Goal: Task Accomplishment & Management: Use online tool/utility

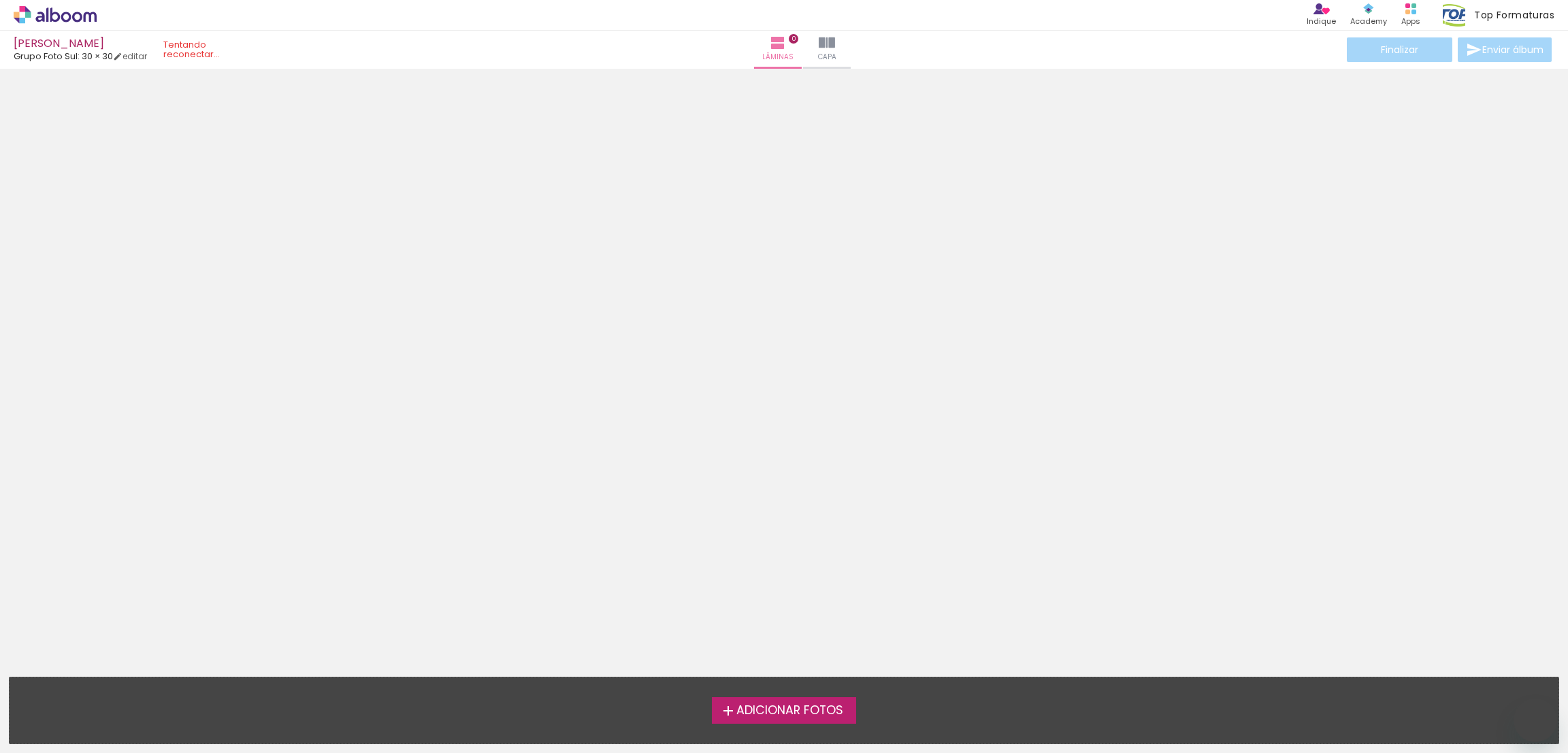
click at [786, 709] on span "Adicionar Fotos" at bounding box center [790, 711] width 107 height 13
click at [0, 0] on input "file" at bounding box center [0, 0] width 0 height 0
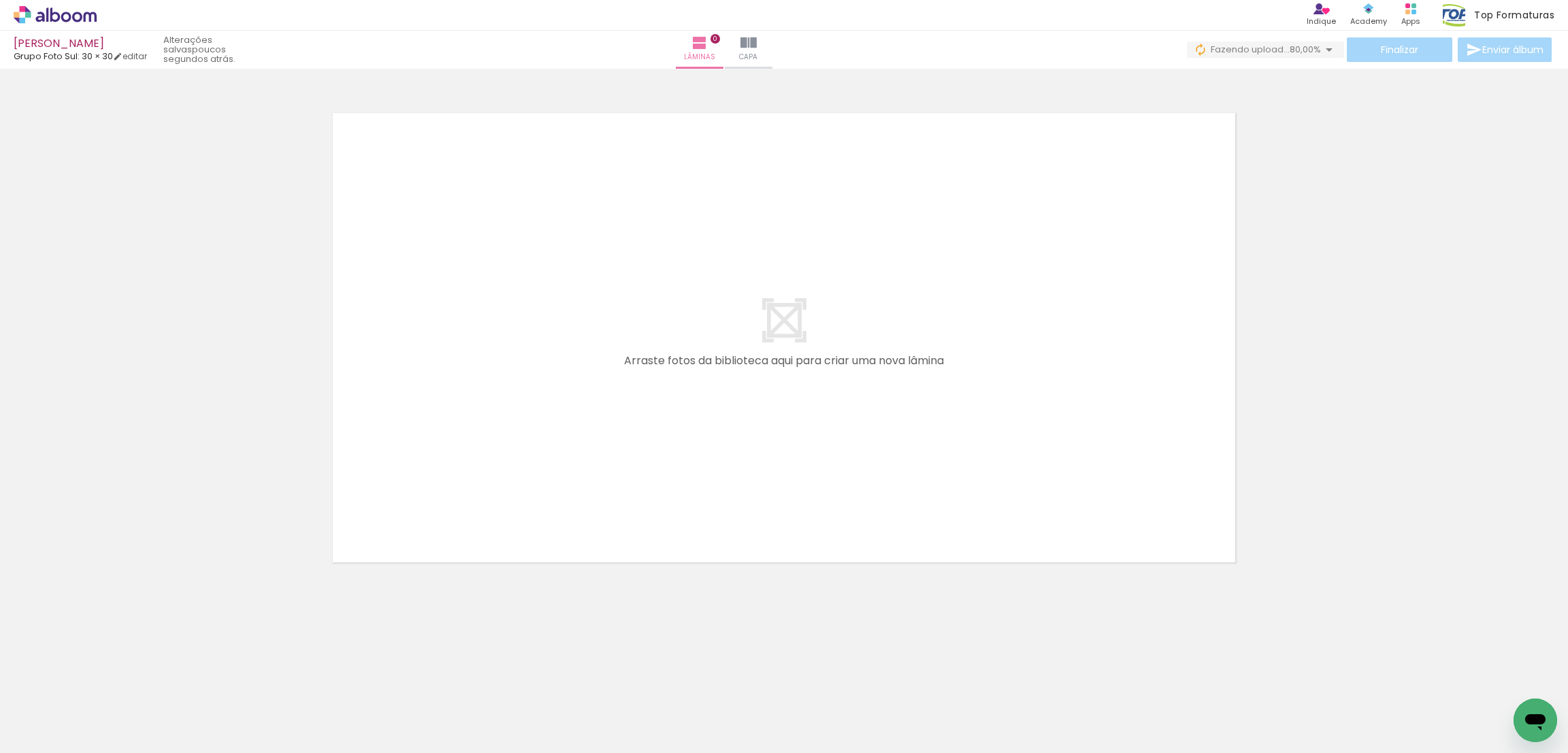
click at [72, 713] on iron-icon at bounding box center [70, 712] width 11 height 11
click at [69, 709] on paper-item "Não utilizadas" at bounding box center [43, 708] width 70 height 12
type input "Não utilizadas"
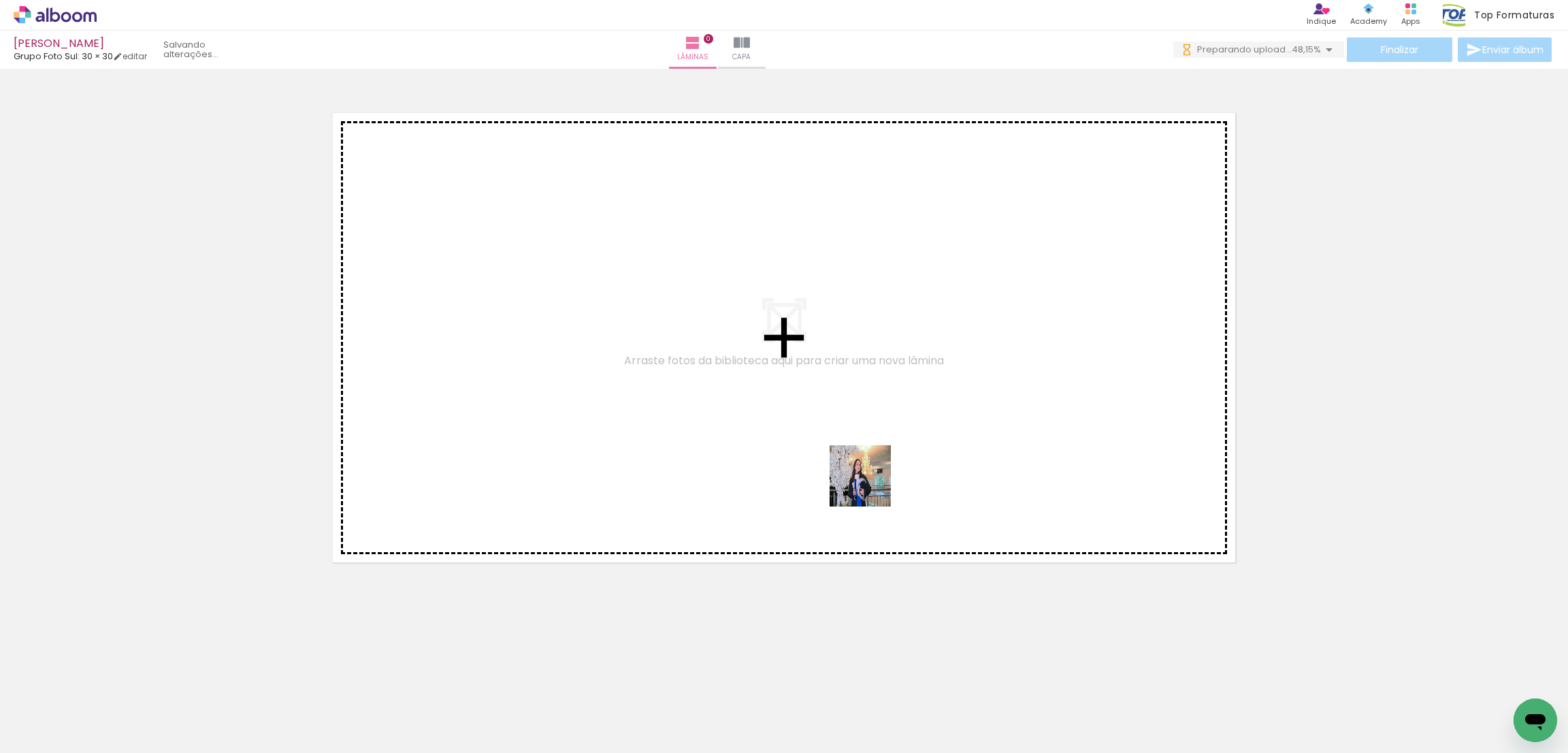
drag, startPoint x: 895, startPoint y: 720, endPoint x: 733, endPoint y: 748, distance: 164.4
click at [867, 463] on quentale-workspace at bounding box center [784, 376] width 1568 height 753
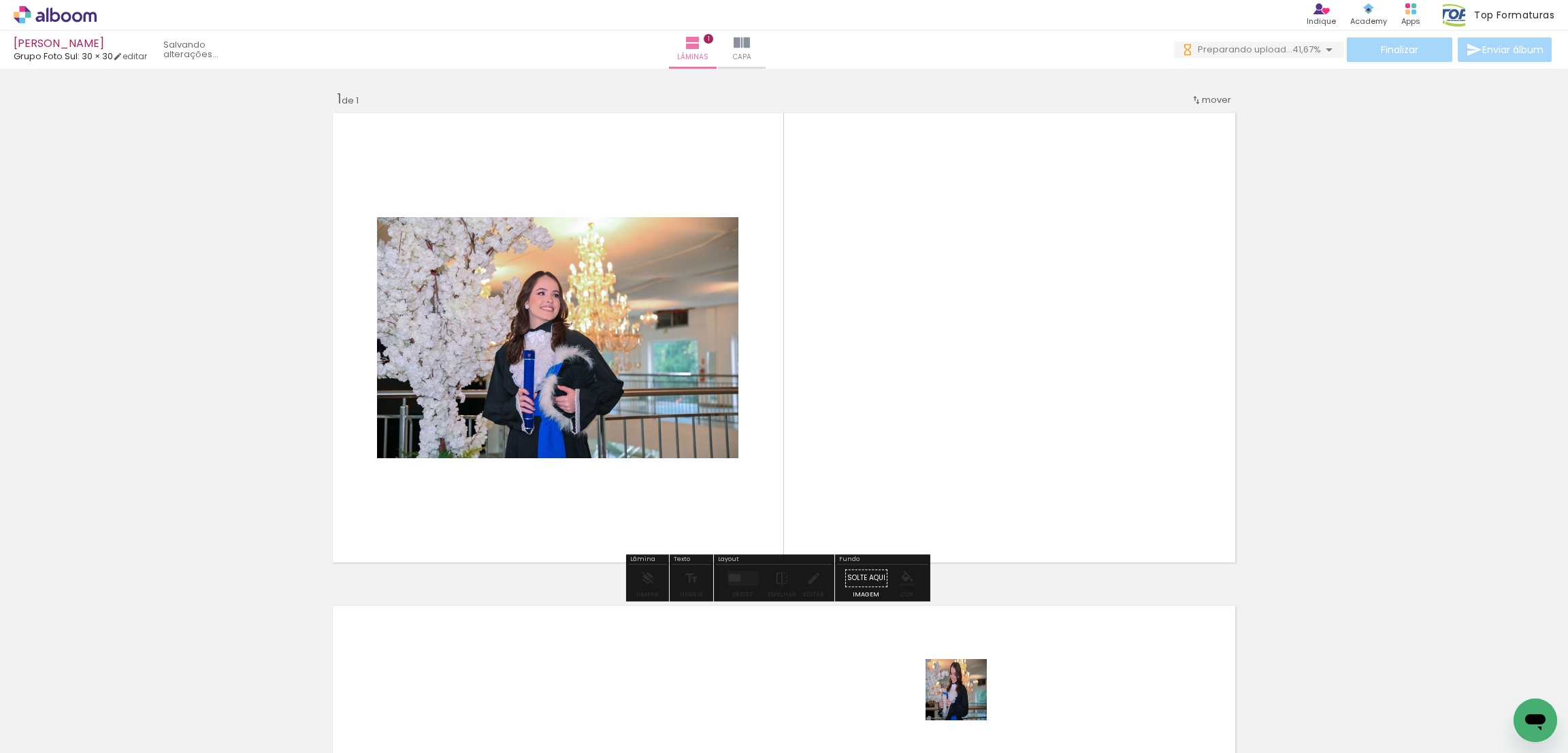
drag, startPoint x: 963, startPoint y: 714, endPoint x: 906, endPoint y: 667, distance: 73.9
click at [914, 330] on quentale-workspace at bounding box center [784, 376] width 1568 height 753
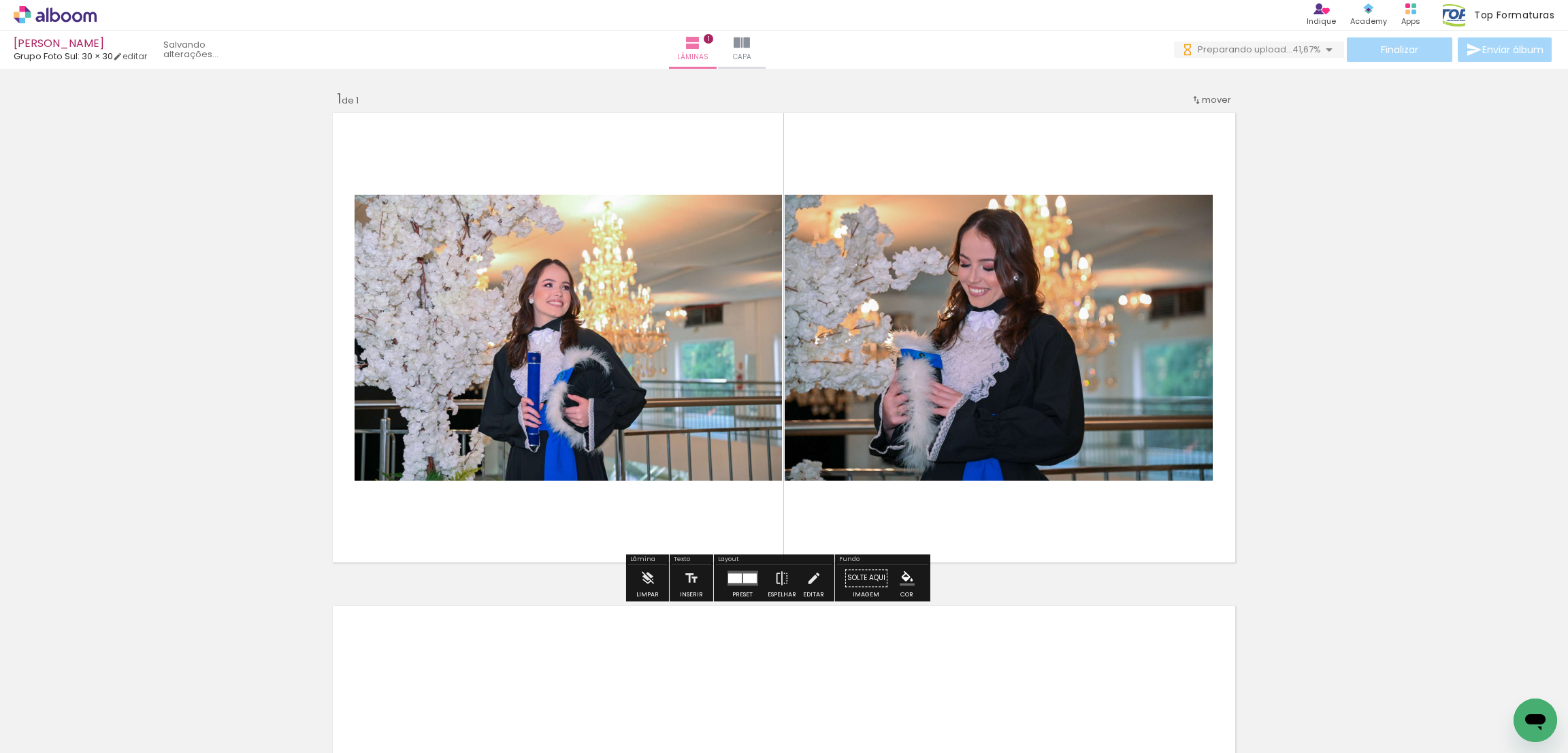
drag, startPoint x: 902, startPoint y: 702, endPoint x: 891, endPoint y: 481, distance: 221.3
click at [891, 481] on quentale-workspace at bounding box center [784, 376] width 1568 height 753
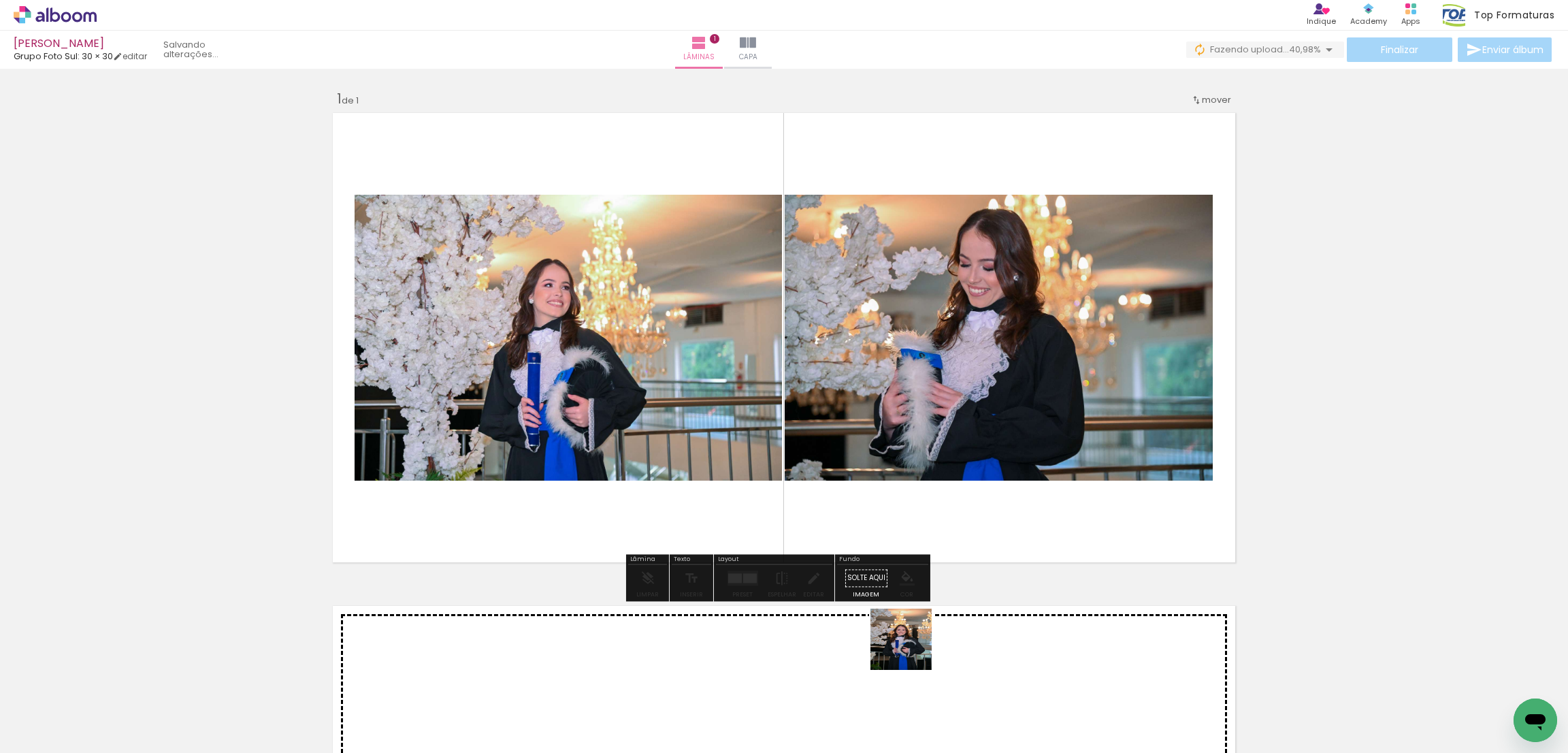
drag, startPoint x: 911, startPoint y: 650, endPoint x: 954, endPoint y: 667, distance: 46.2
click at [920, 511] on quentale-workspace at bounding box center [784, 376] width 1568 height 753
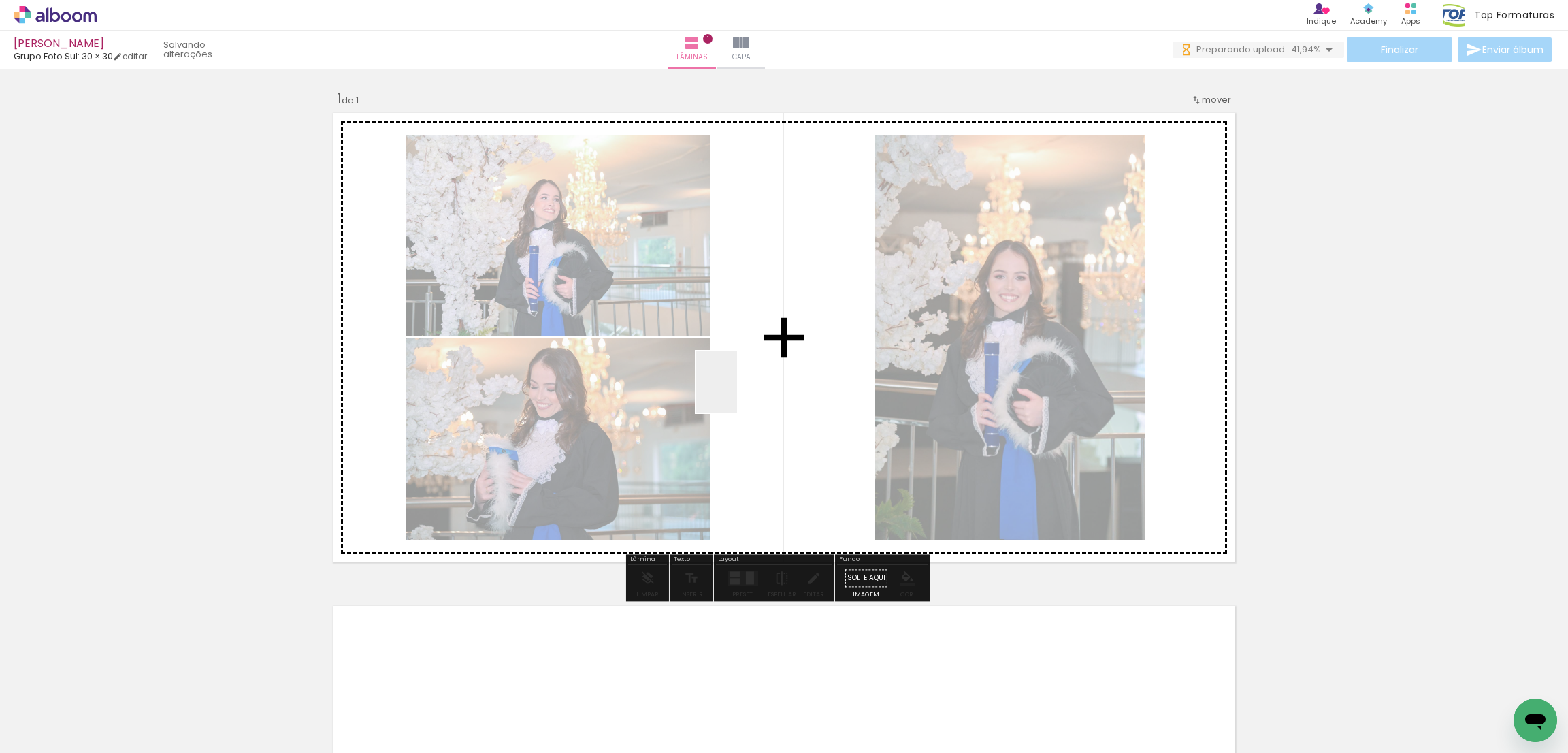
drag, startPoint x: 737, startPoint y: 392, endPoint x: 885, endPoint y: 684, distance: 327.4
click at [733, 385] on quentale-workspace at bounding box center [784, 376] width 1568 height 753
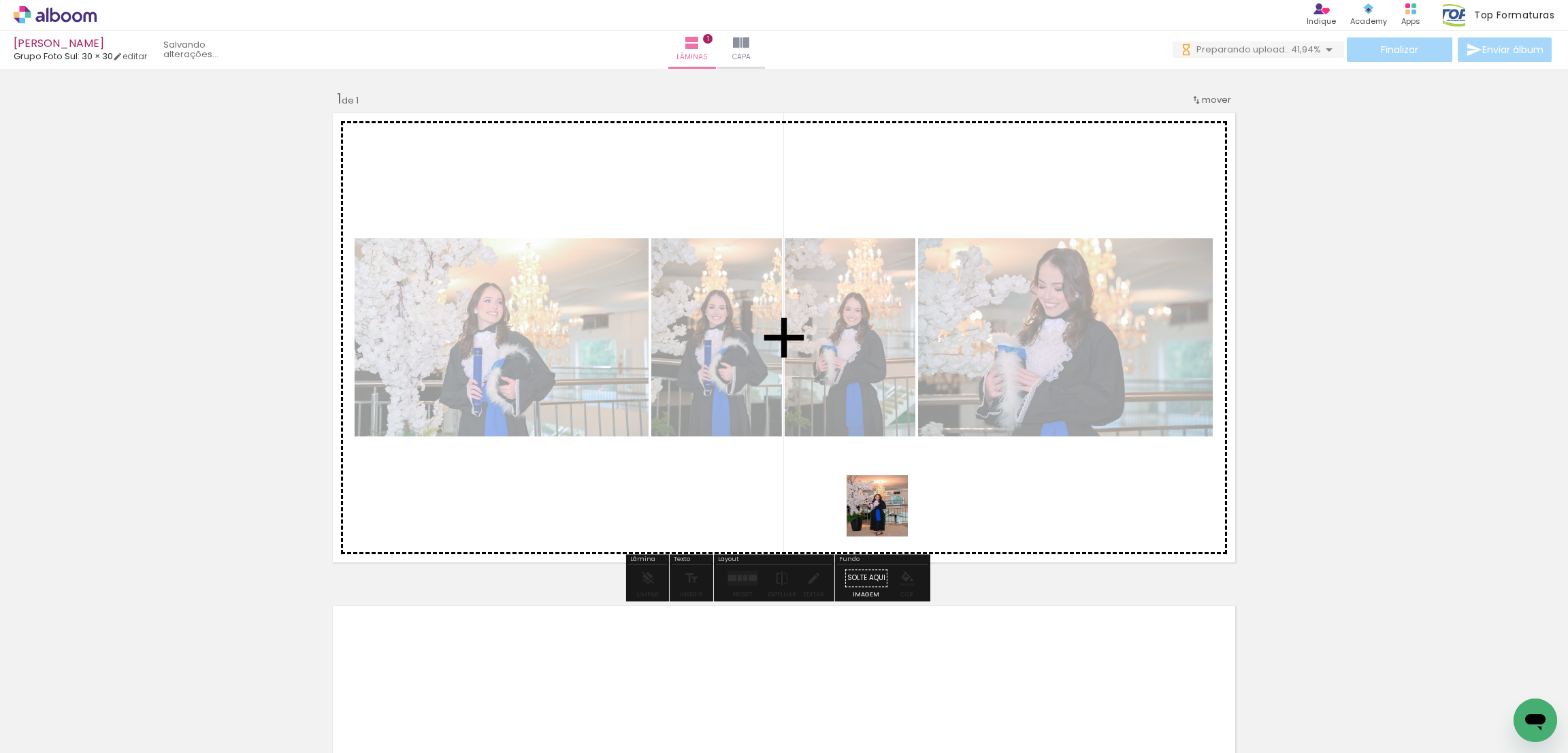
drag, startPoint x: 897, startPoint y: 700, endPoint x: 920, endPoint y: 689, distance: 25.5
click at [879, 445] on quentale-workspace at bounding box center [784, 376] width 1568 height 753
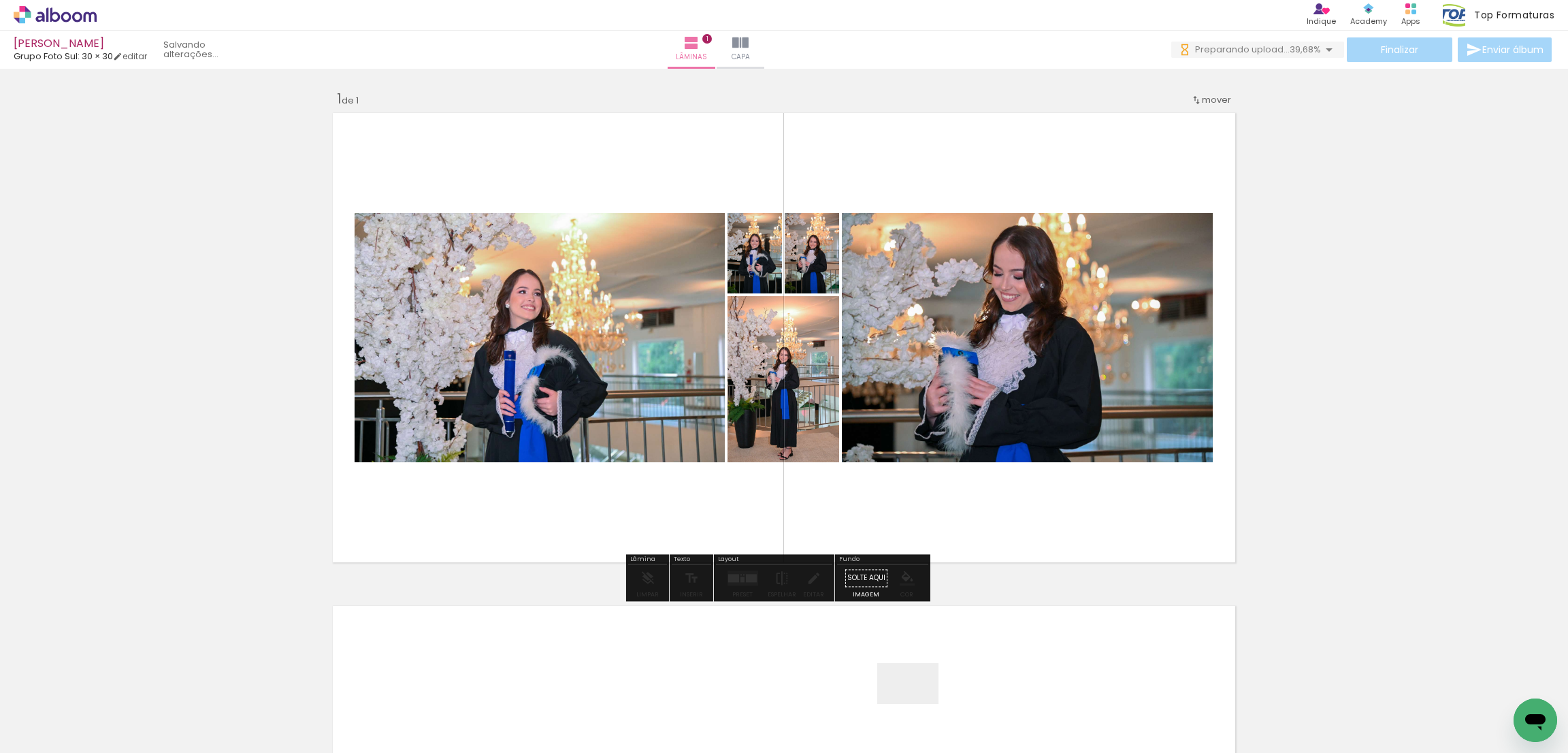
drag, startPoint x: 919, startPoint y: 711, endPoint x: 899, endPoint y: 737, distance: 32.8
click at [891, 479] on quentale-workspace at bounding box center [784, 376] width 1568 height 753
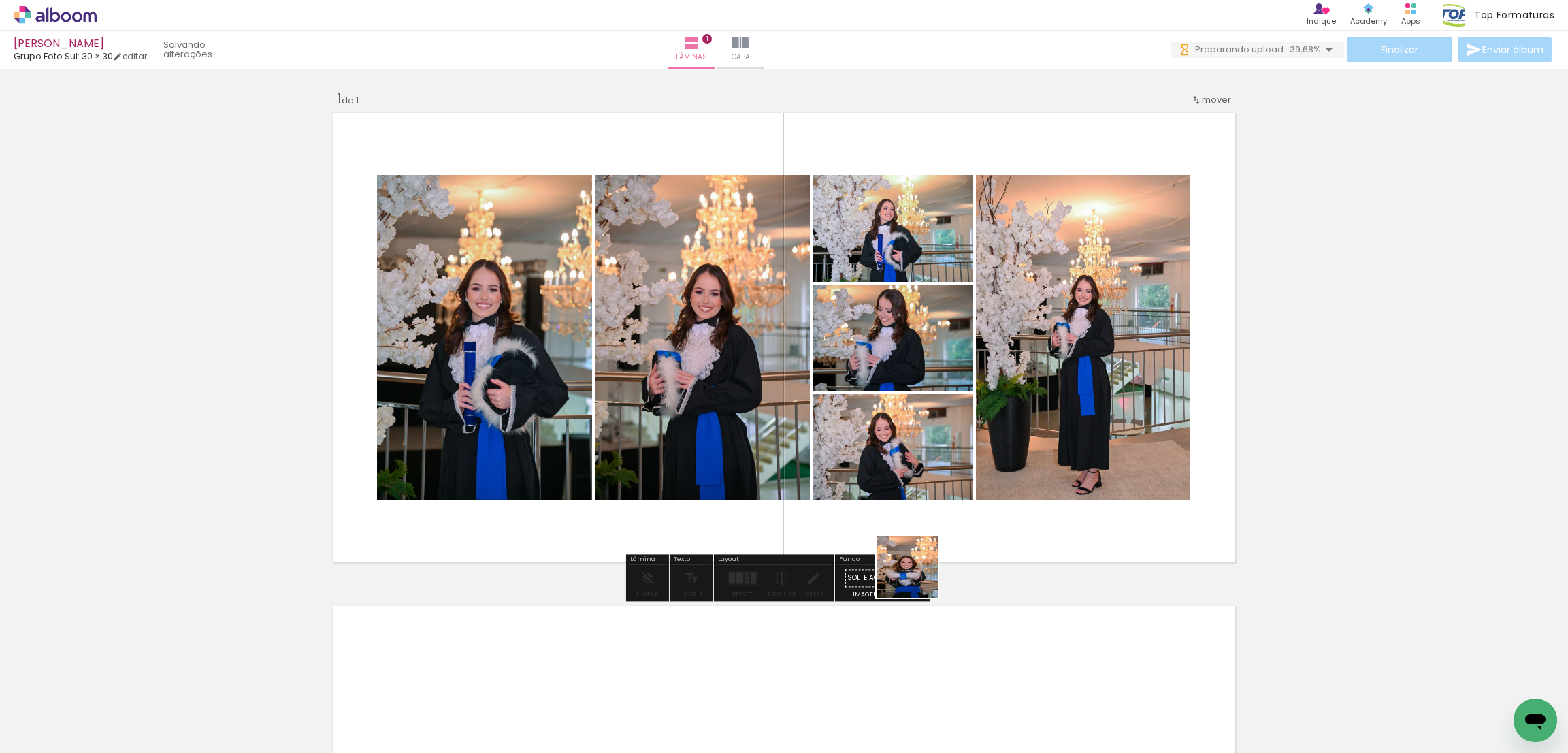
drag, startPoint x: 918, startPoint y: 577, endPoint x: 925, endPoint y: 506, distance: 71.3
click at [925, 505] on quentale-workspace at bounding box center [784, 376] width 1568 height 753
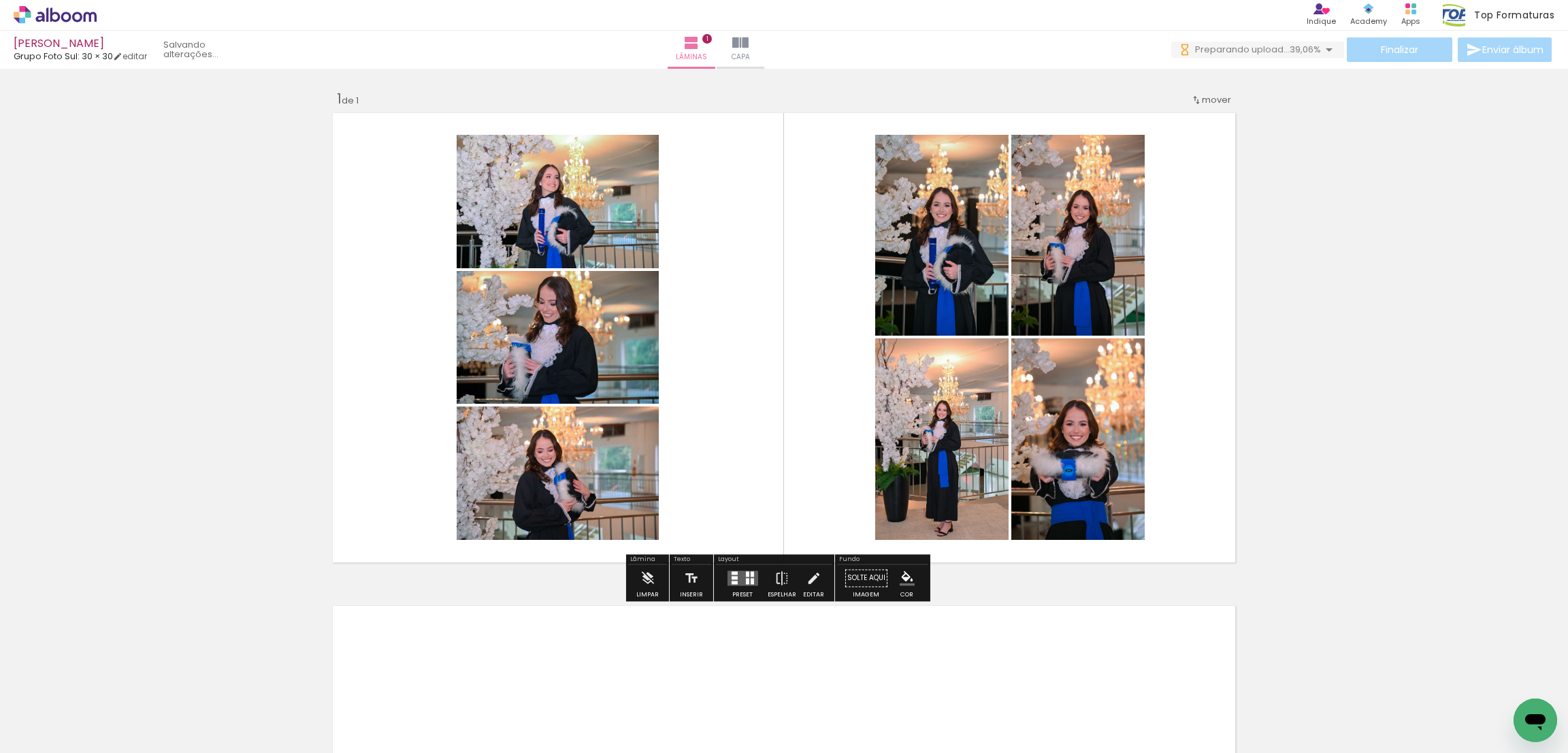
click at [750, 574] on div at bounding box center [752, 574] width 4 height 5
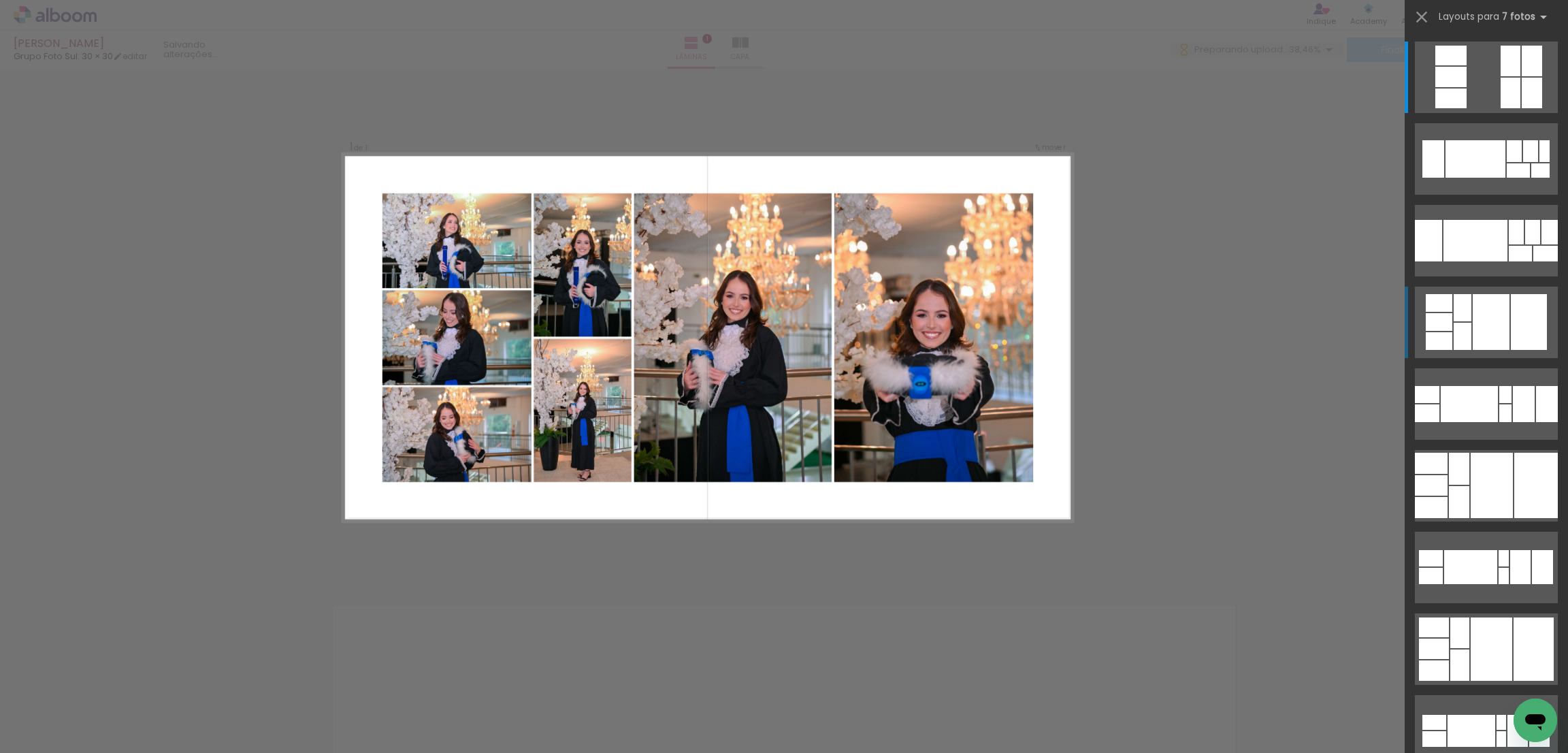
click at [1479, 343] on div at bounding box center [1491, 323] width 37 height 56
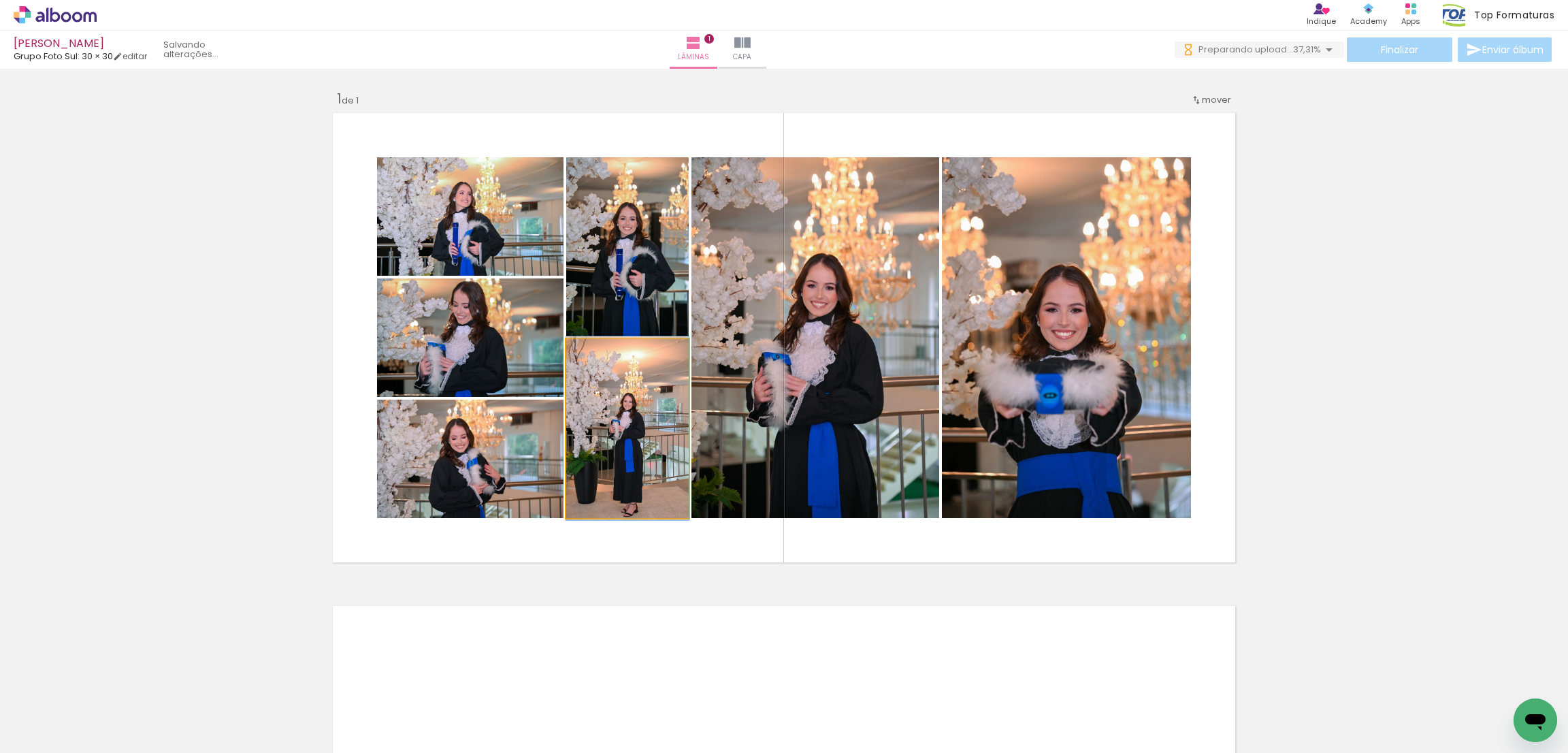
drag, startPoint x: 655, startPoint y: 416, endPoint x: 804, endPoint y: 361, distance: 158.8
click at [0, 0] on slot at bounding box center [0, 0] width 0 height 0
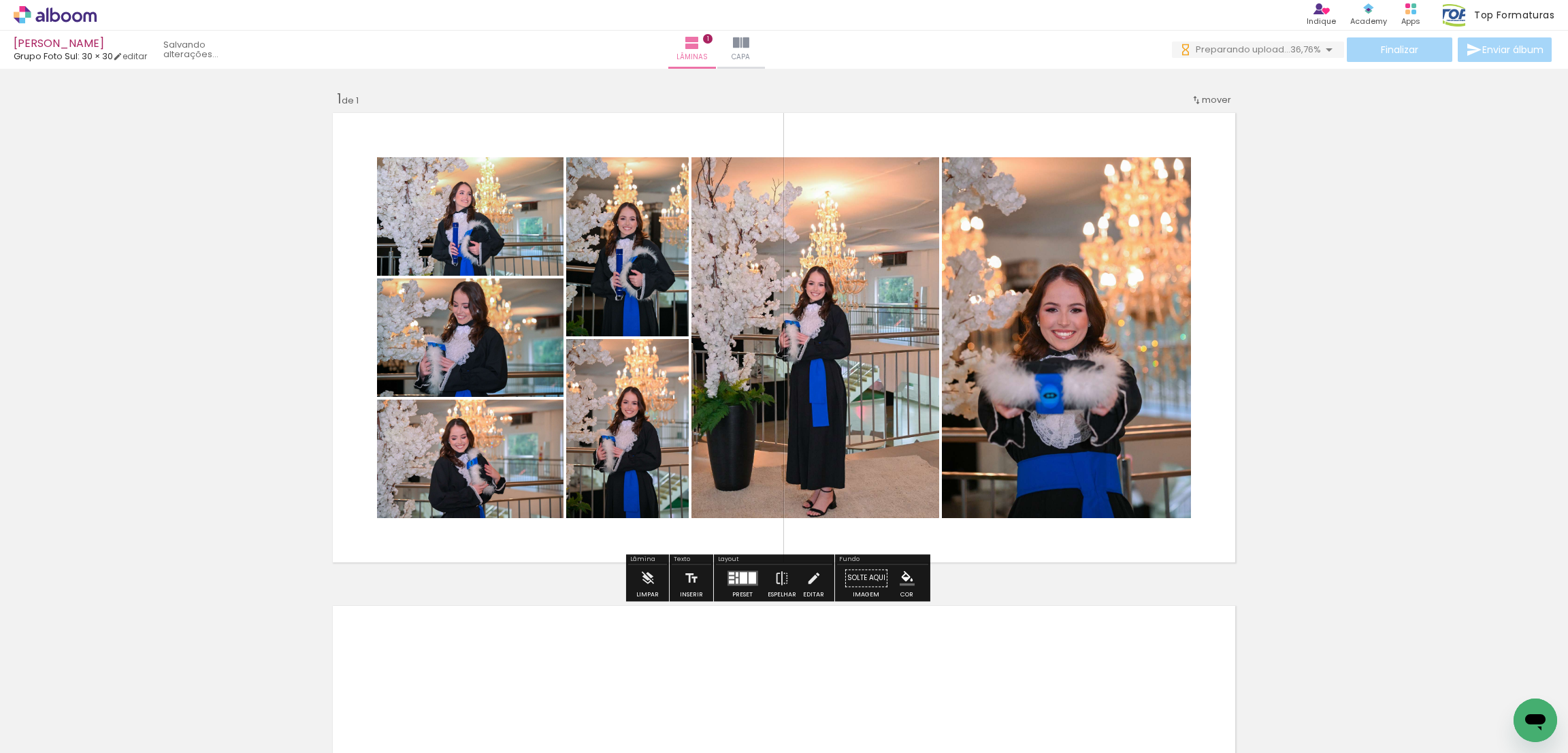
scroll to position [204, 0]
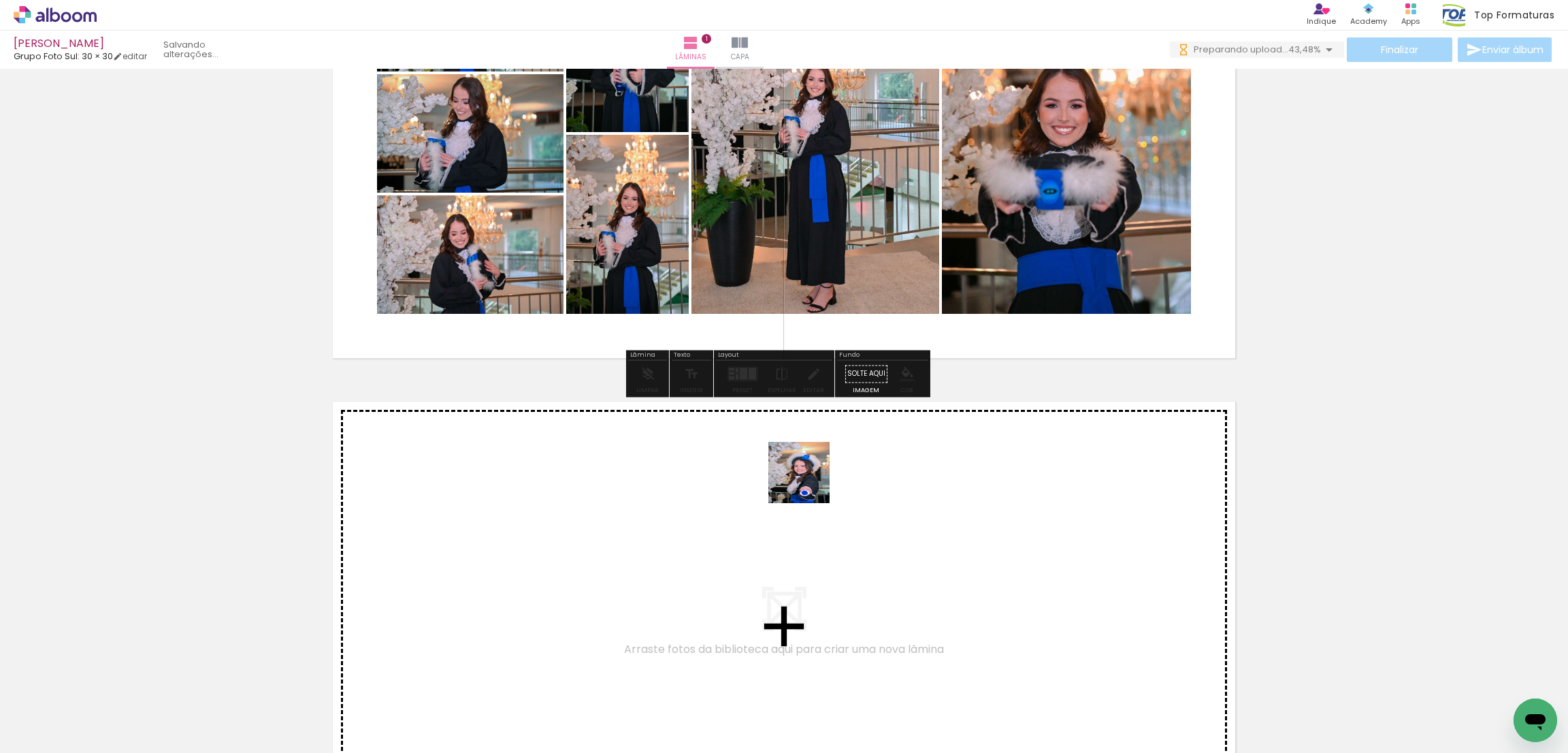
drag, startPoint x: 808, startPoint y: 711, endPoint x: 810, endPoint y: 483, distance: 228.0
click at [810, 483] on quentale-workspace at bounding box center [784, 376] width 1568 height 753
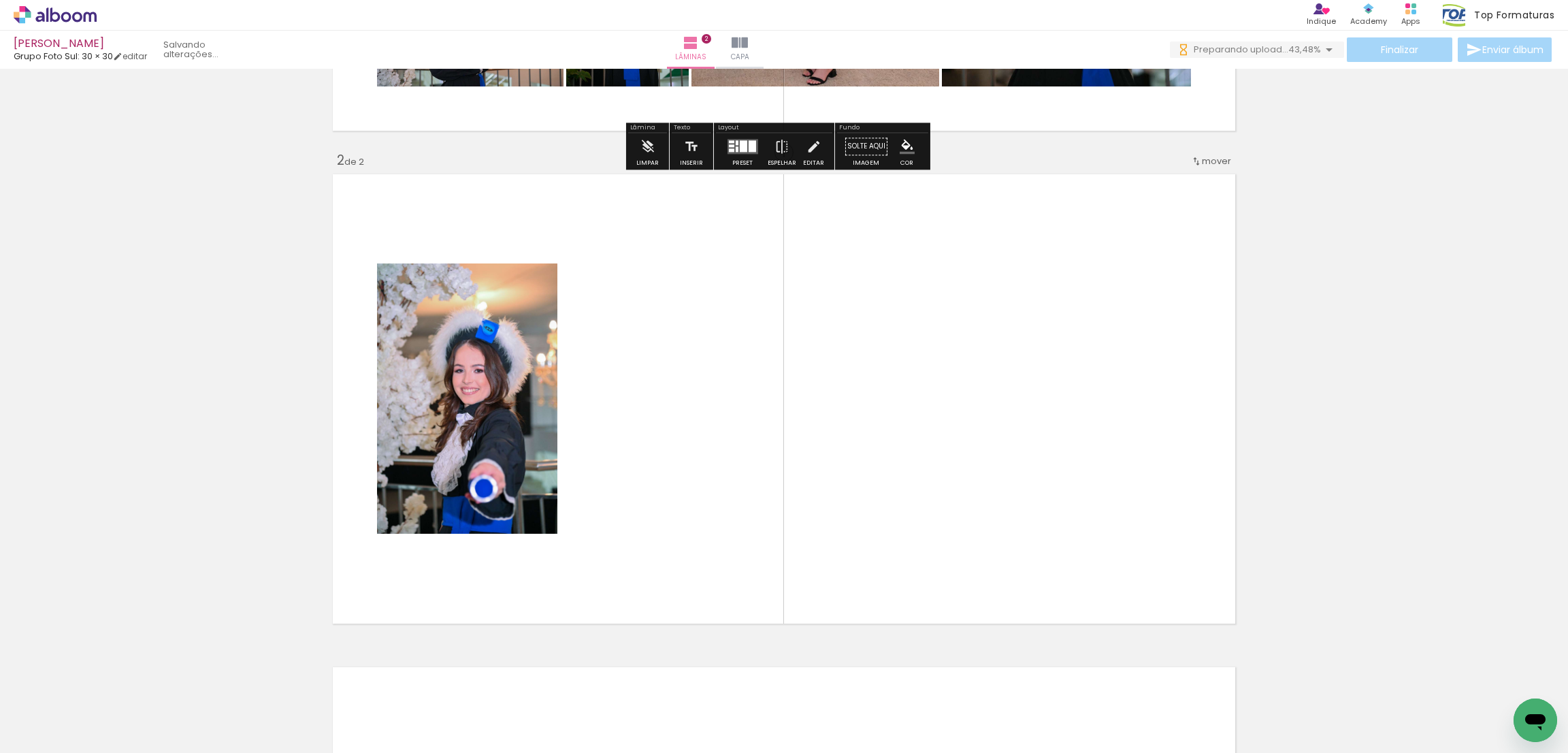
scroll to position [462, 0]
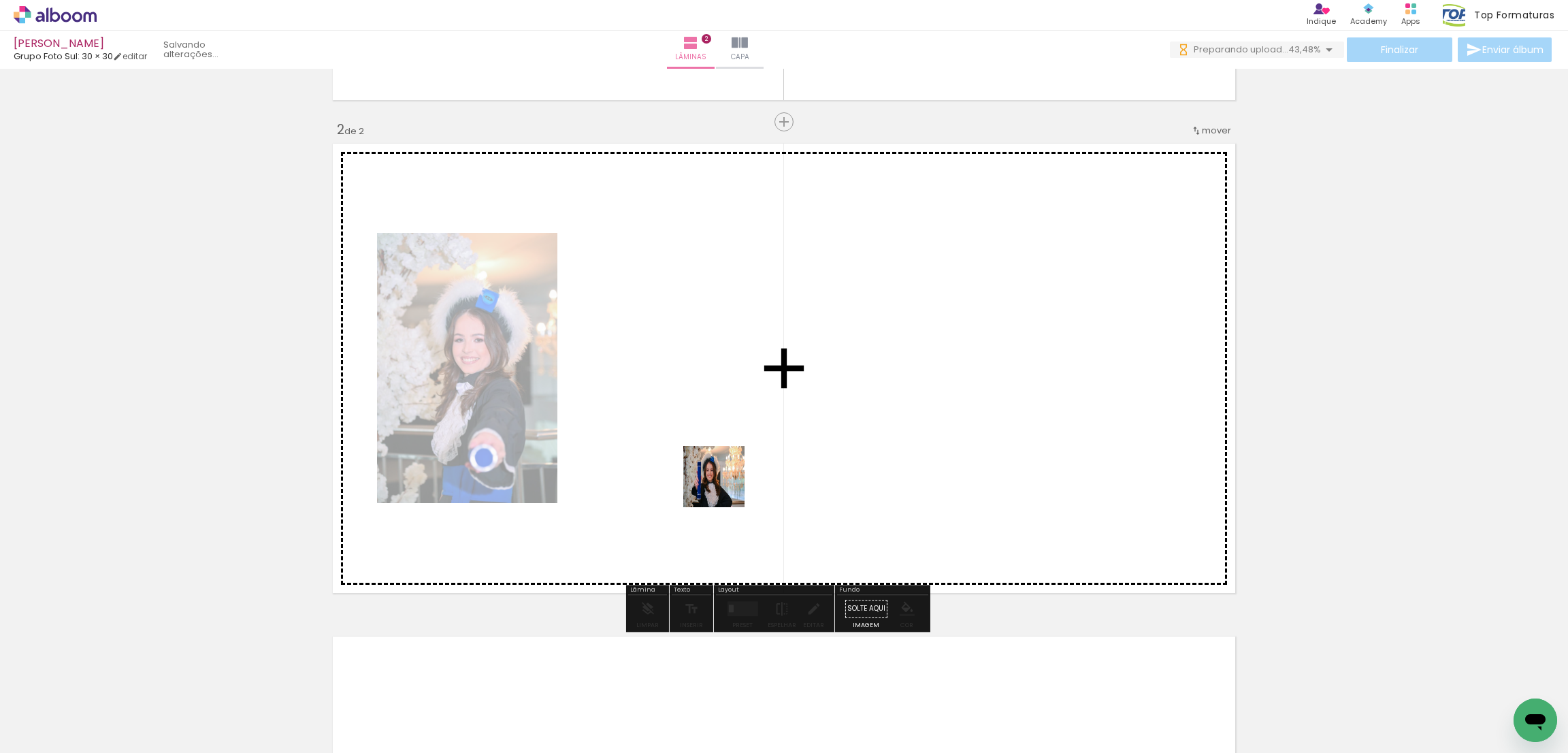
drag, startPoint x: 757, startPoint y: 709, endPoint x: 688, endPoint y: 662, distance: 83.5
click at [711, 430] on quentale-workspace at bounding box center [784, 376] width 1568 height 753
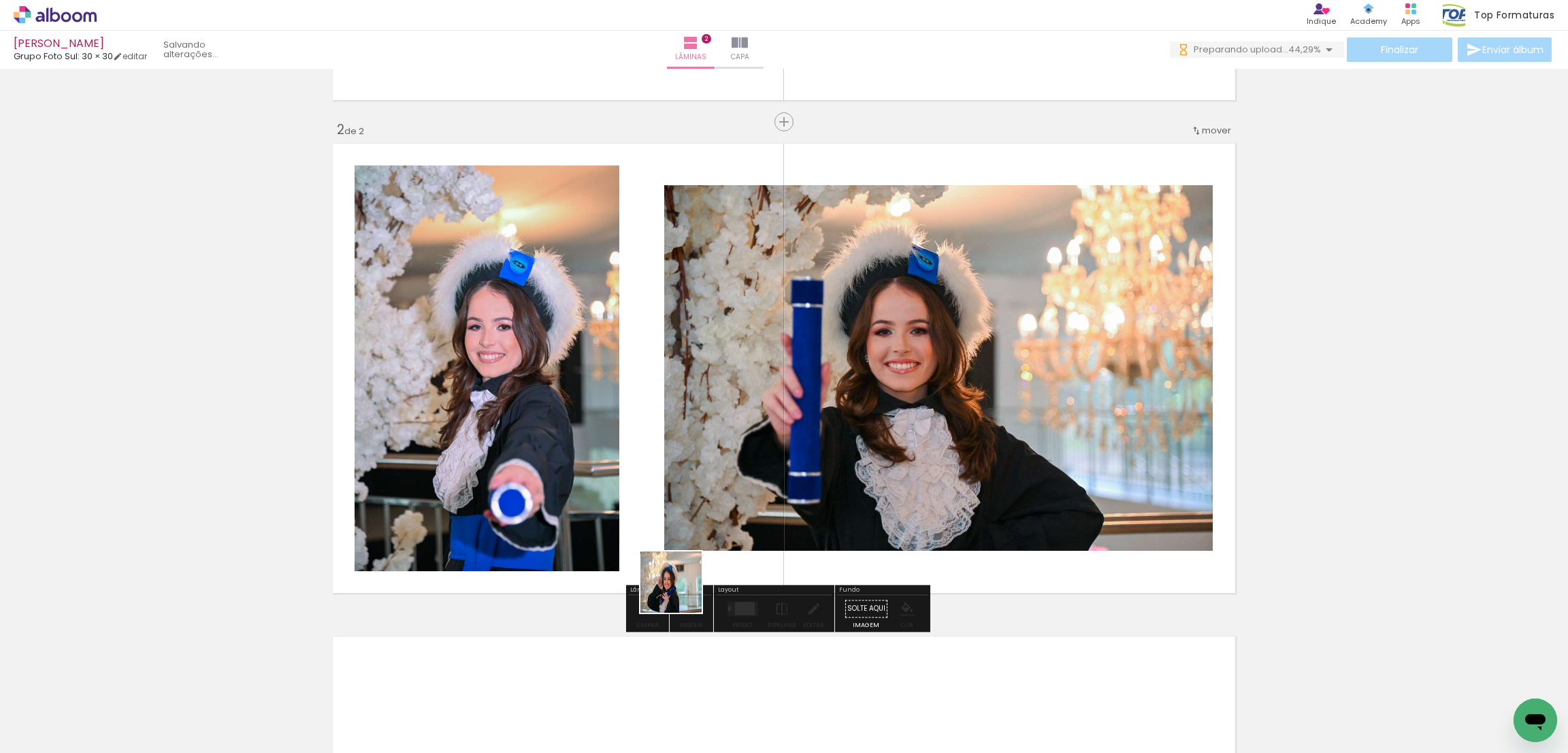
drag, startPoint x: 675, startPoint y: 687, endPoint x: 591, endPoint y: 695, distance: 84.4
click at [678, 520] on quentale-workspace at bounding box center [784, 376] width 1568 height 753
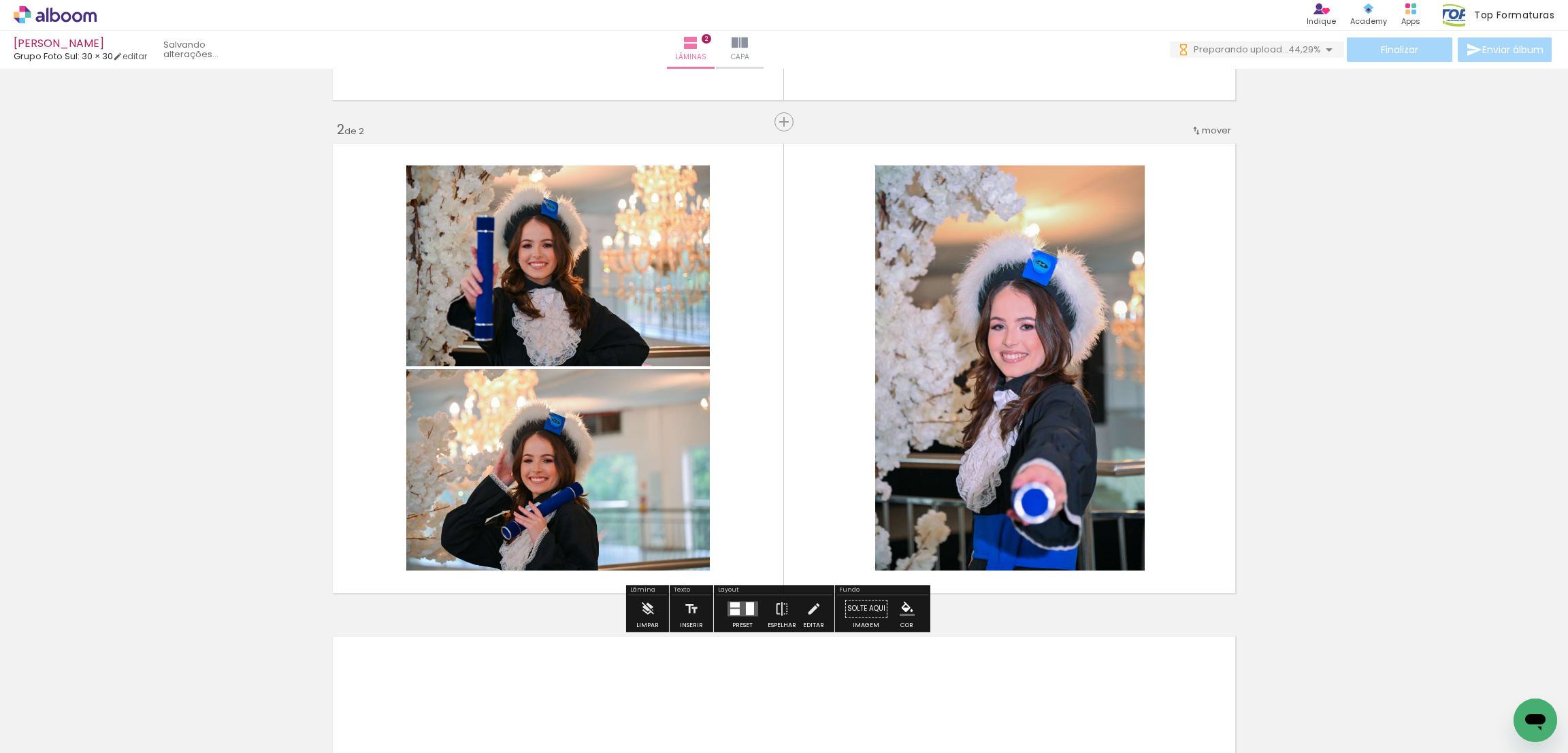
drag, startPoint x: 589, startPoint y: 725, endPoint x: 519, endPoint y: 694, distance: 76.6
click at [559, 459] on quentale-workspace at bounding box center [784, 376] width 1568 height 753
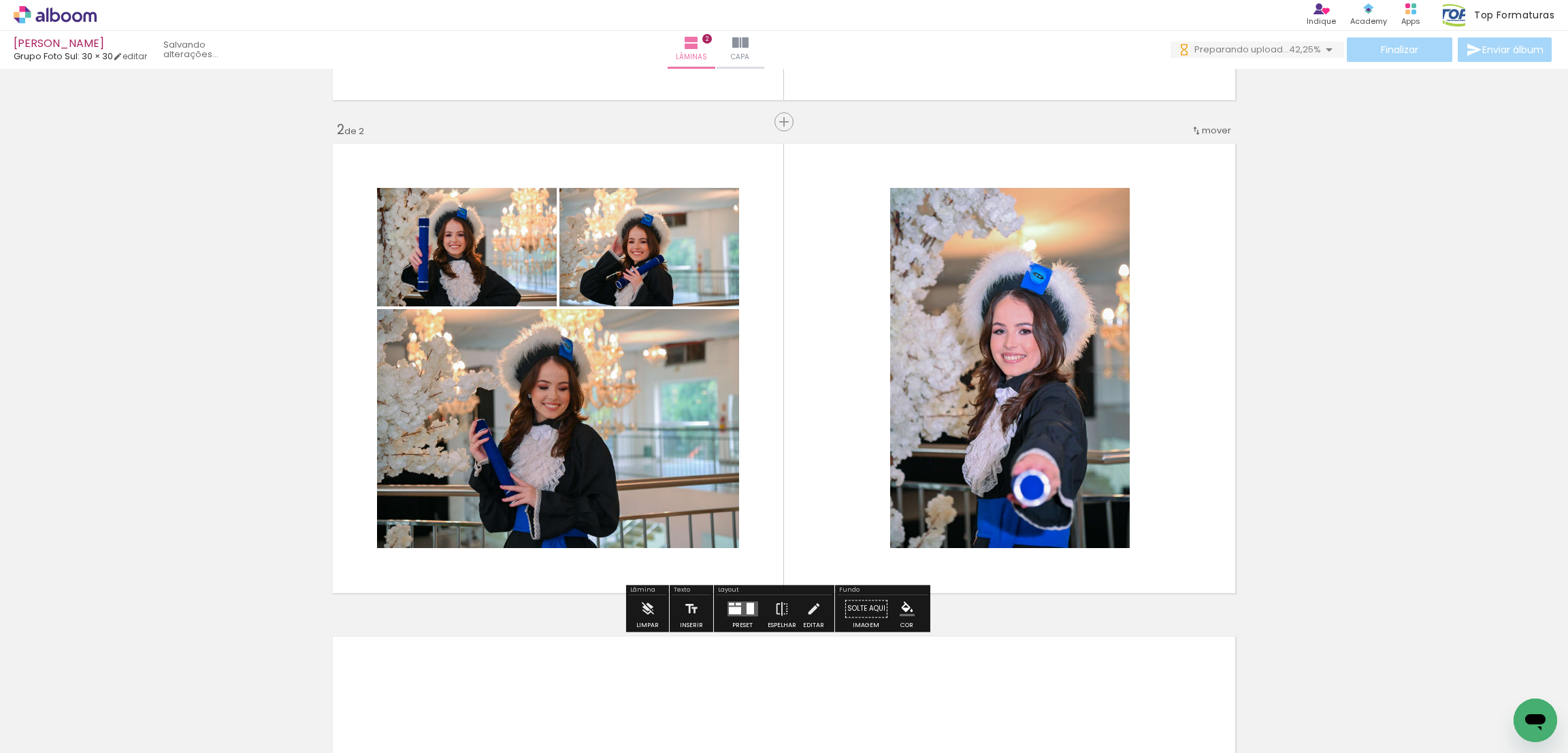
drag, startPoint x: 518, startPoint y: 709, endPoint x: 446, endPoint y: 703, distance: 72.2
click at [544, 494] on quentale-workspace at bounding box center [784, 376] width 1568 height 753
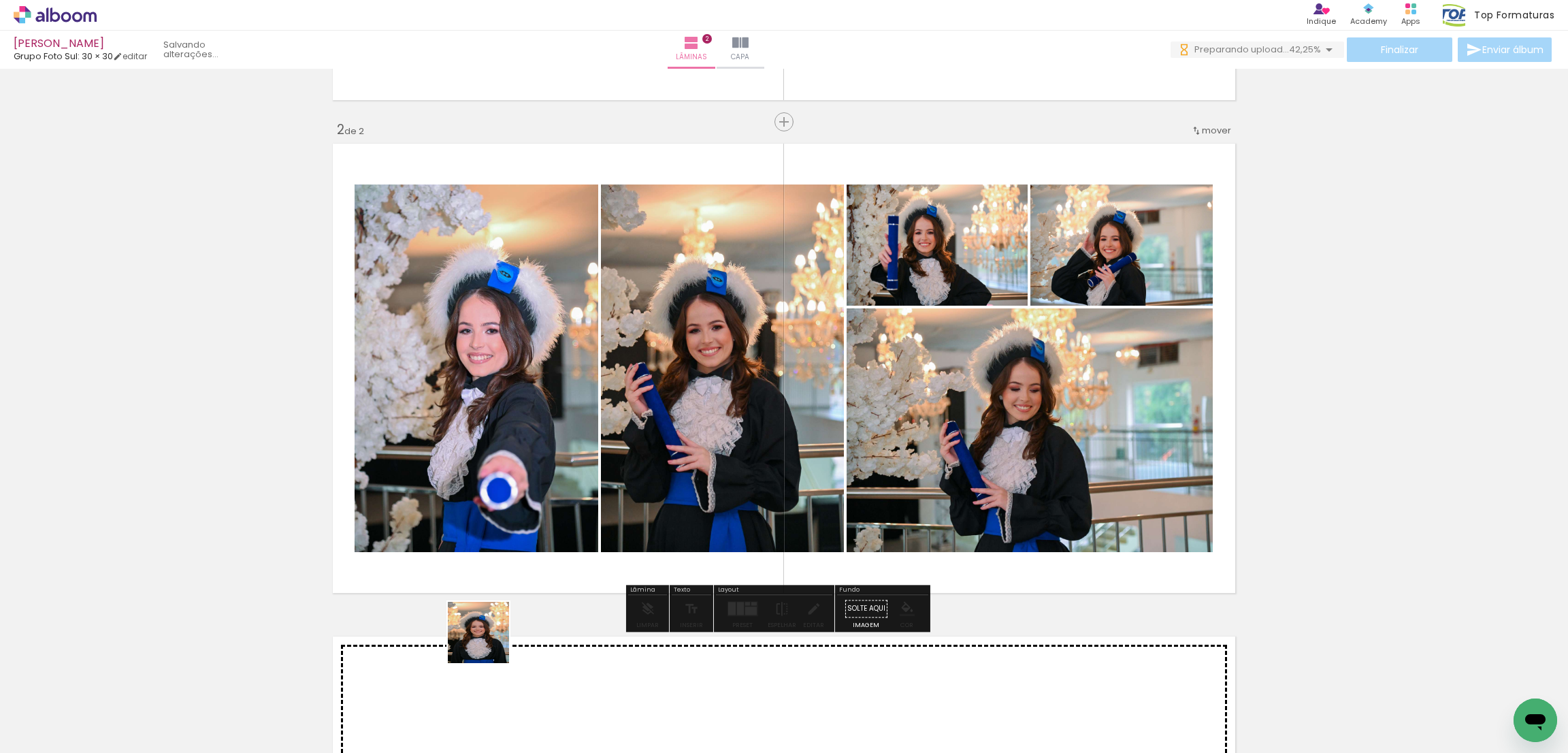
drag, startPoint x: 489, startPoint y: 642, endPoint x: 755, endPoint y: 623, distance: 266.7
click at [583, 511] on quentale-workspace at bounding box center [784, 376] width 1568 height 753
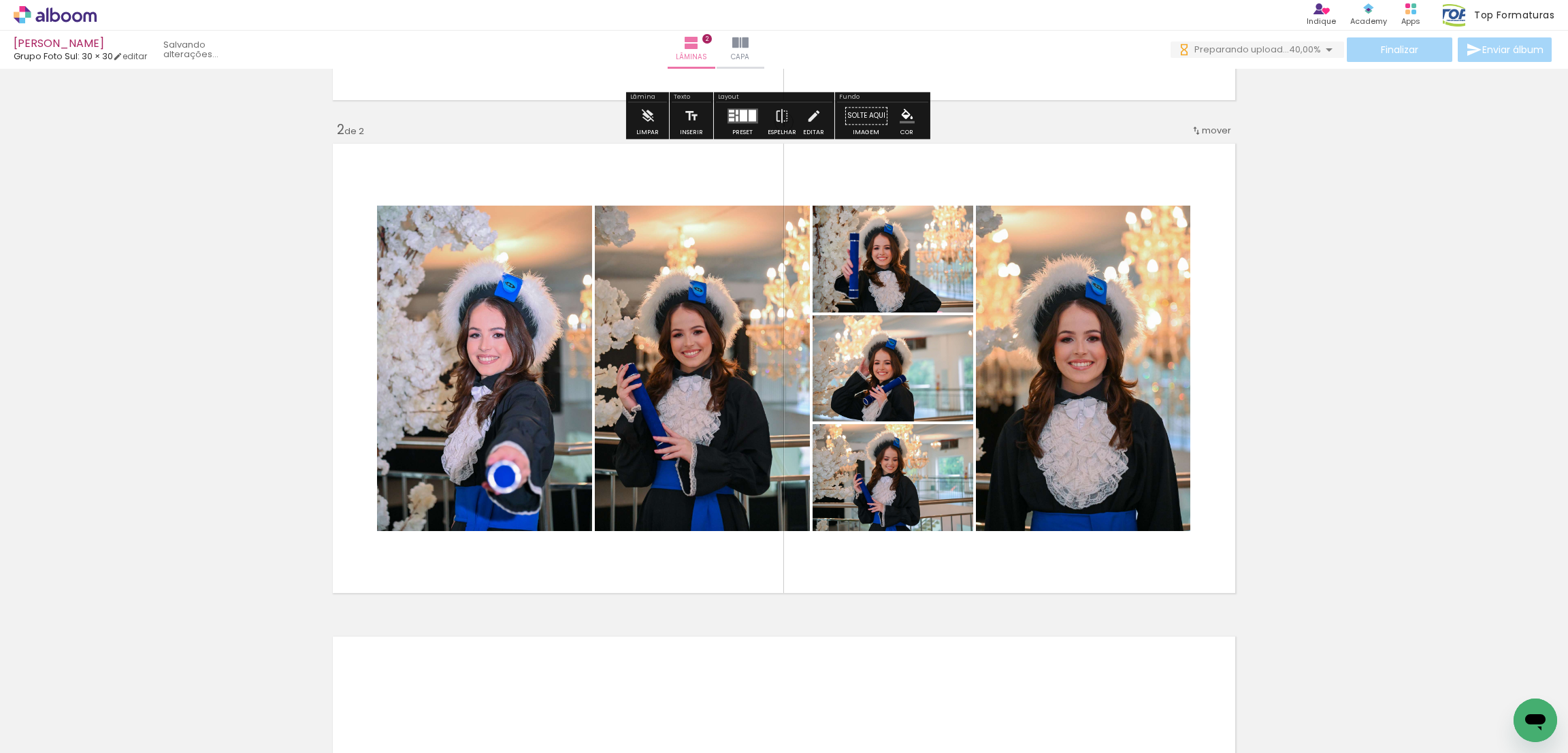
scroll to position [768, 0]
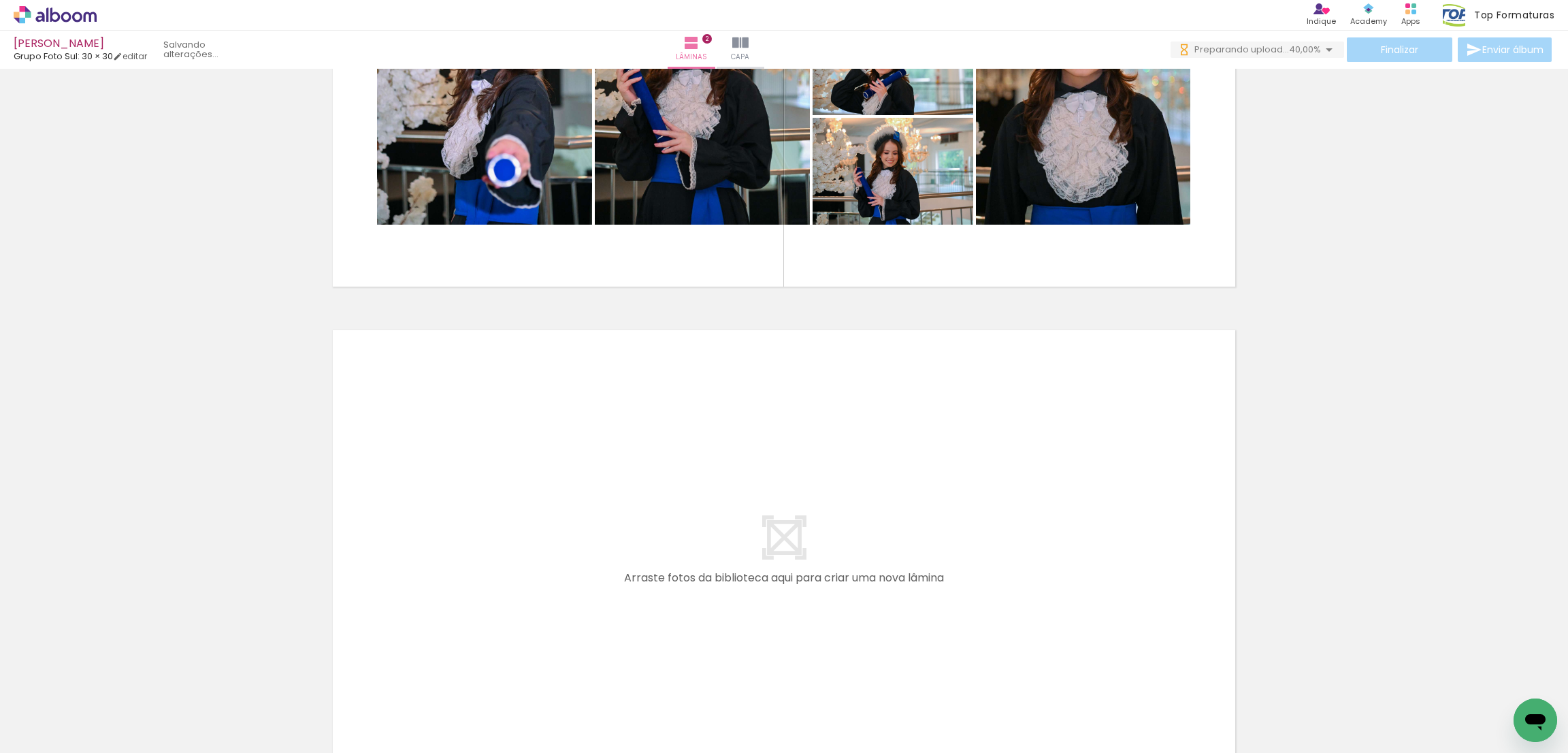
drag, startPoint x: 971, startPoint y: 705, endPoint x: 910, endPoint y: 700, distance: 61.2
click at [940, 530] on quentale-workspace at bounding box center [784, 376] width 1568 height 753
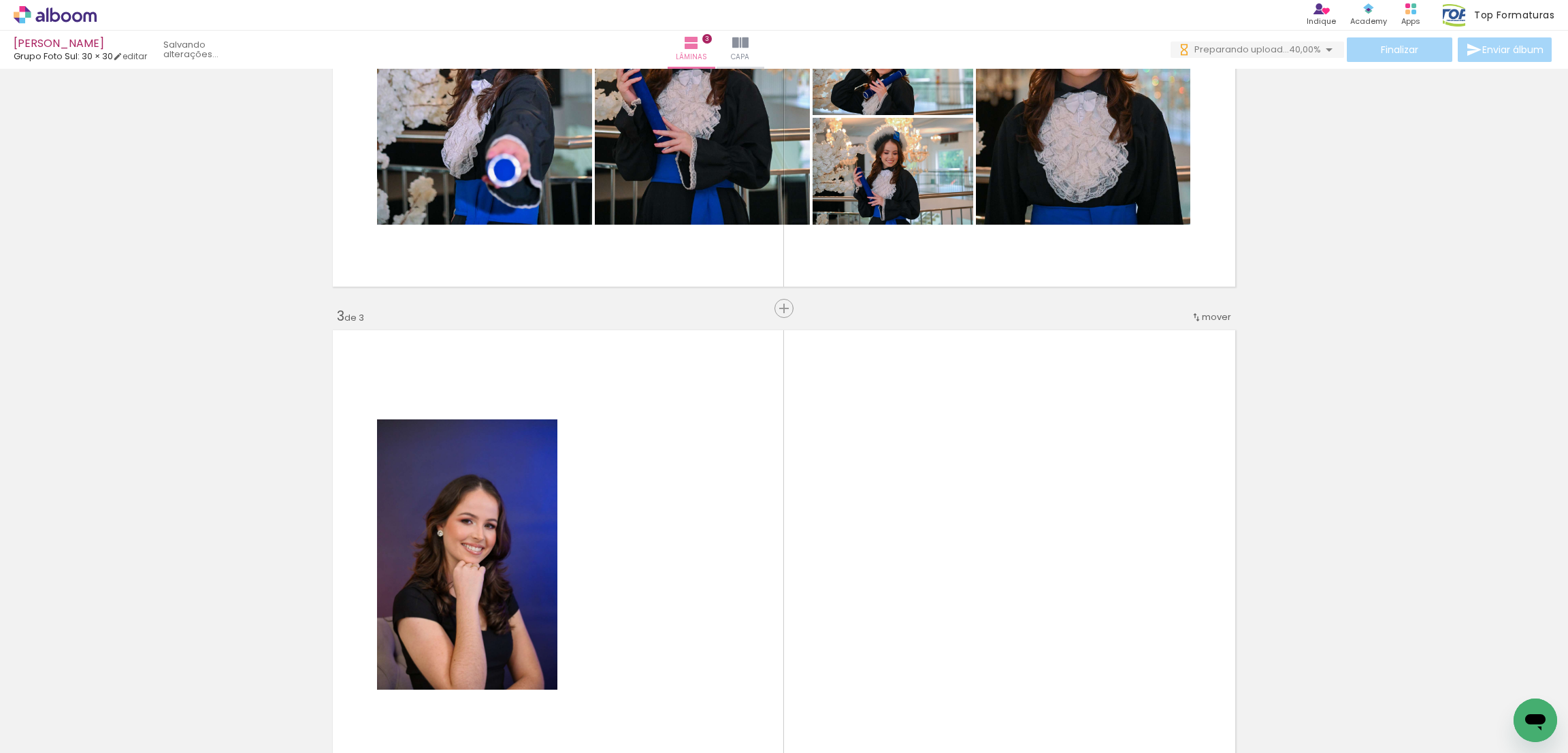
drag, startPoint x: 910, startPoint y: 700, endPoint x: 891, endPoint y: 529, distance: 172.1
click at [891, 529] on quentale-workspace at bounding box center [784, 376] width 1568 height 753
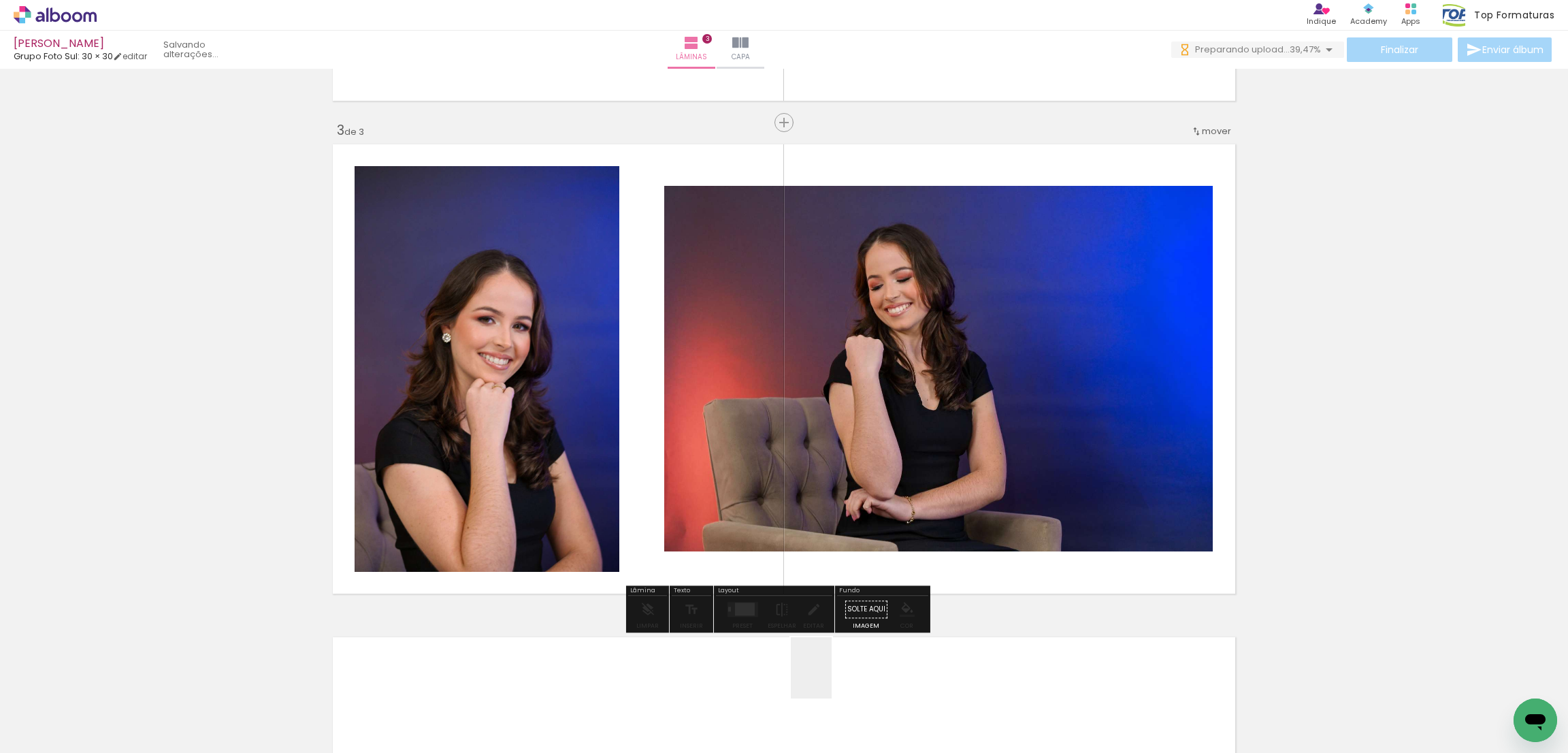
drag, startPoint x: 832, startPoint y: 679, endPoint x: 755, endPoint y: 675, distance: 77.1
click at [748, 465] on quentale-workspace at bounding box center [784, 376] width 1568 height 753
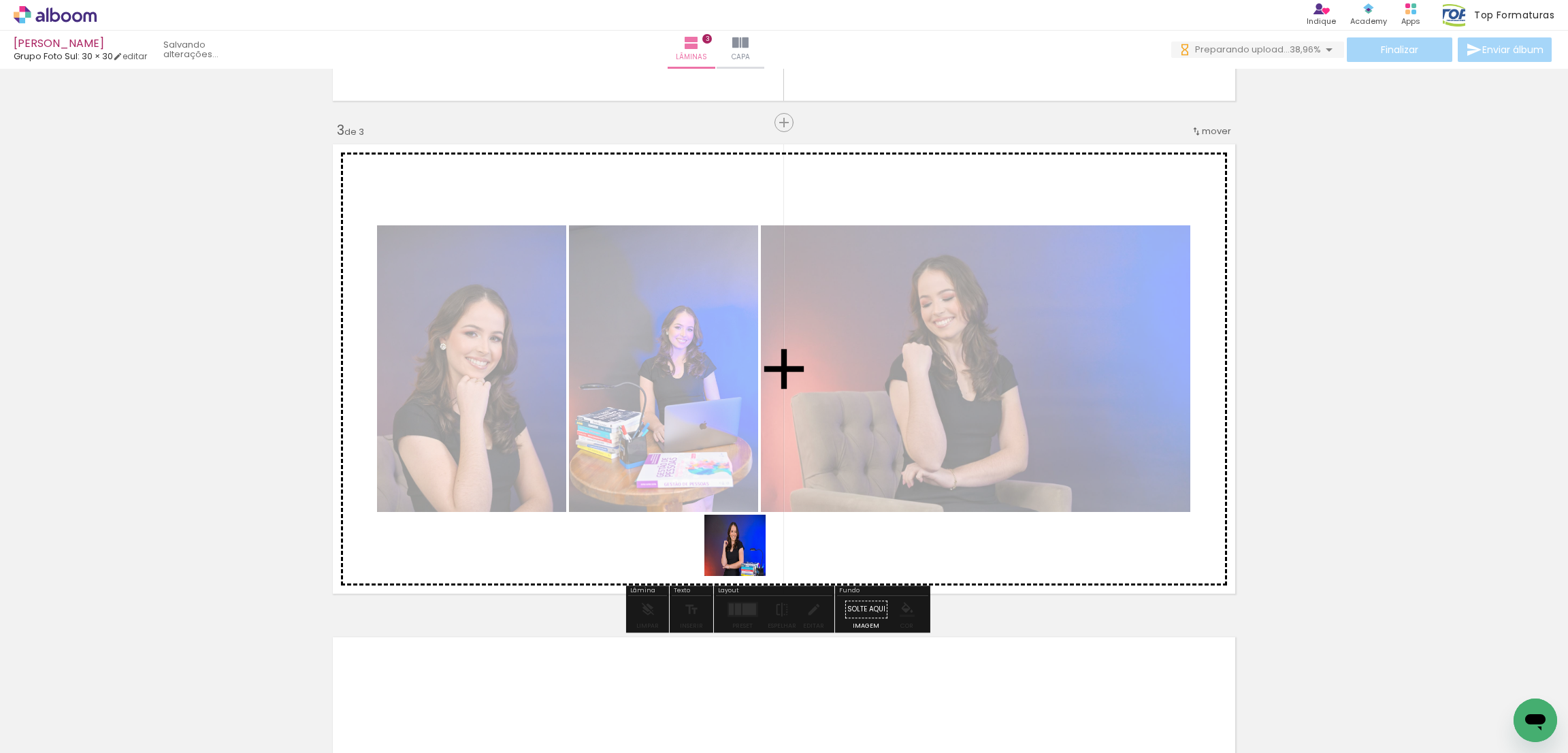
drag, startPoint x: 746, startPoint y: 696, endPoint x: 684, endPoint y: 707, distance: 63.0
click at [741, 495] on quentale-workspace at bounding box center [784, 376] width 1568 height 753
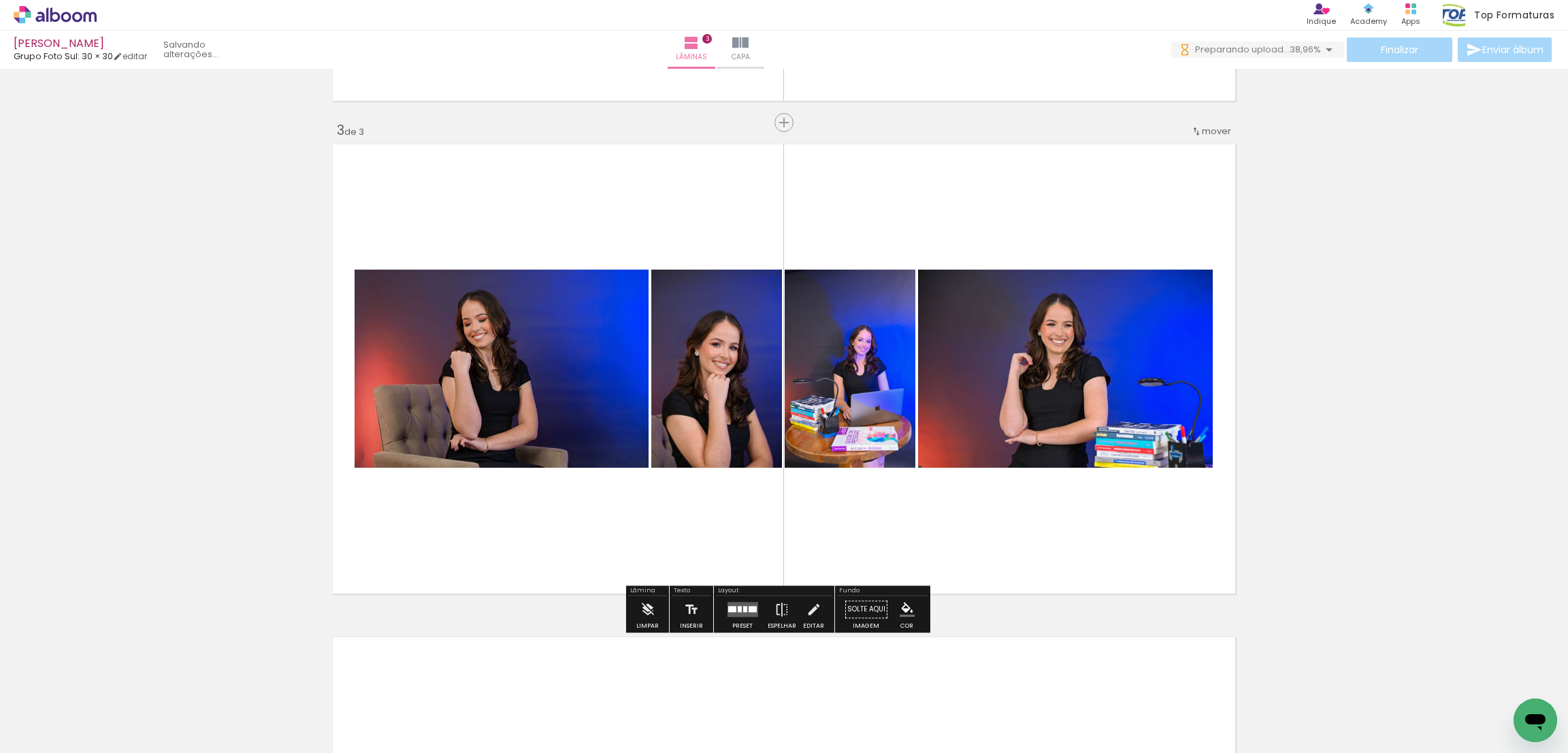
drag, startPoint x: 678, startPoint y: 715, endPoint x: 618, endPoint y: 665, distance: 78.1
click at [680, 462] on quentale-workspace at bounding box center [784, 376] width 1568 height 753
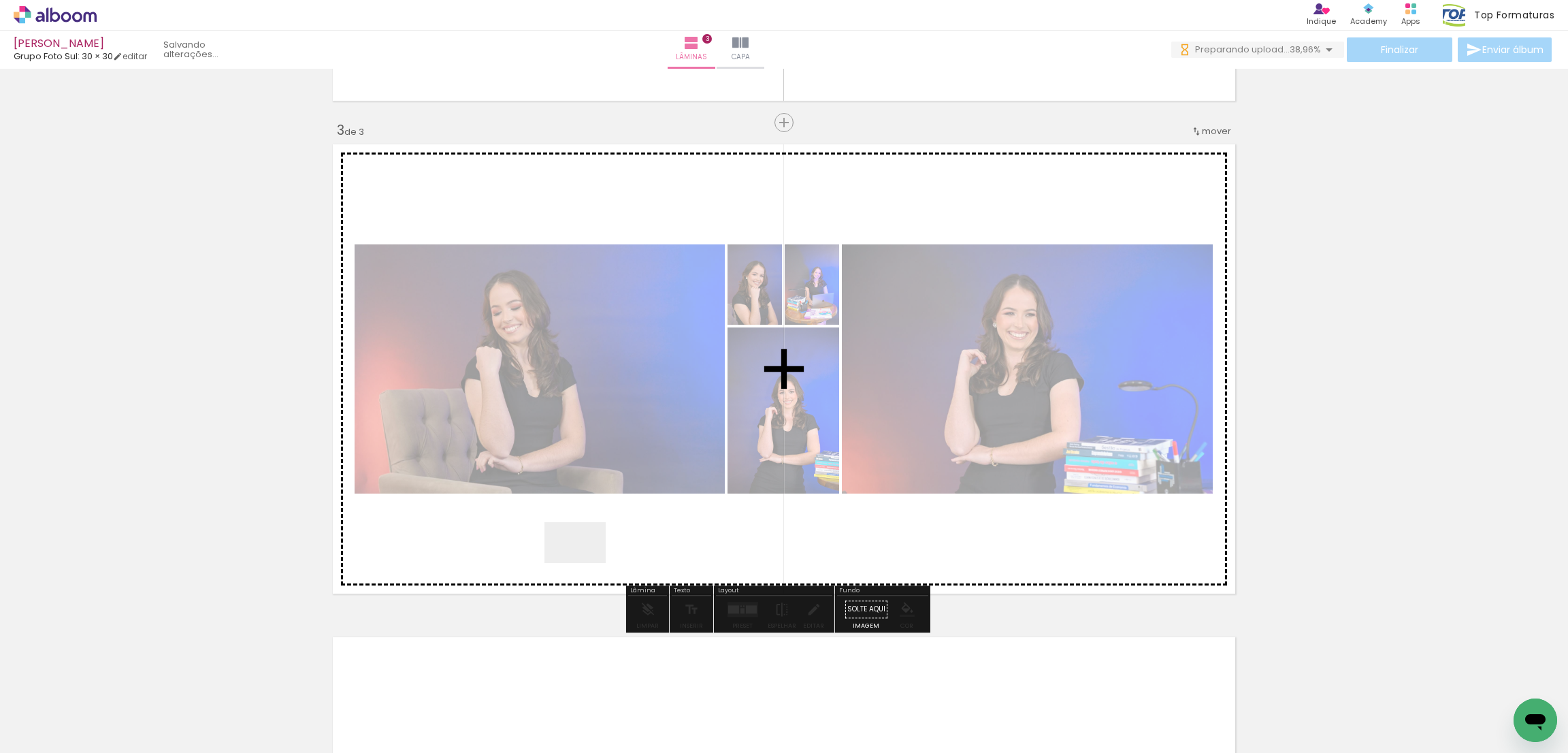
click at [585, 557] on quentale-workspace at bounding box center [784, 376] width 1568 height 753
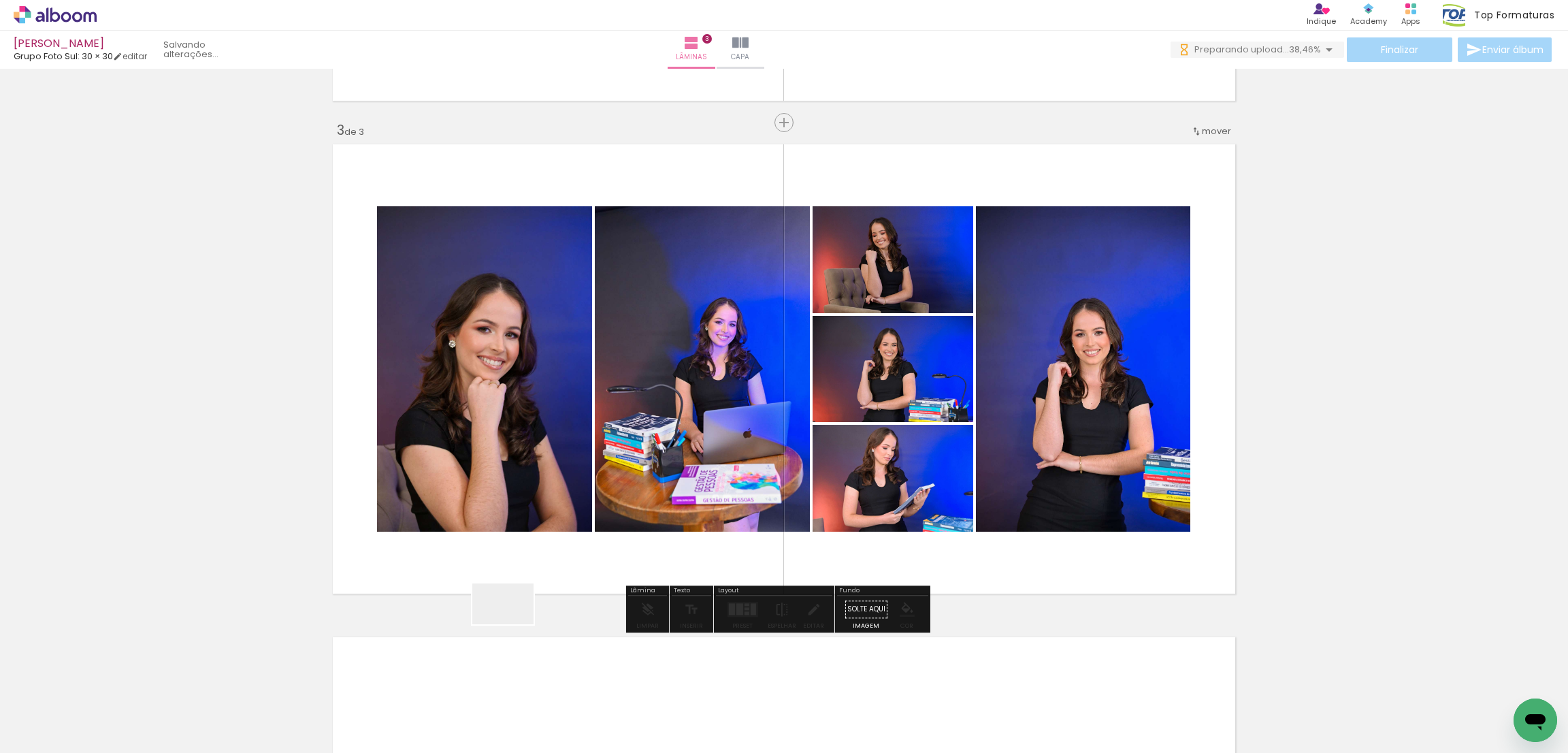
drag, startPoint x: 514, startPoint y: 624, endPoint x: 460, endPoint y: 659, distance: 64.4
click at [501, 540] on quentale-workspace at bounding box center [784, 376] width 1568 height 753
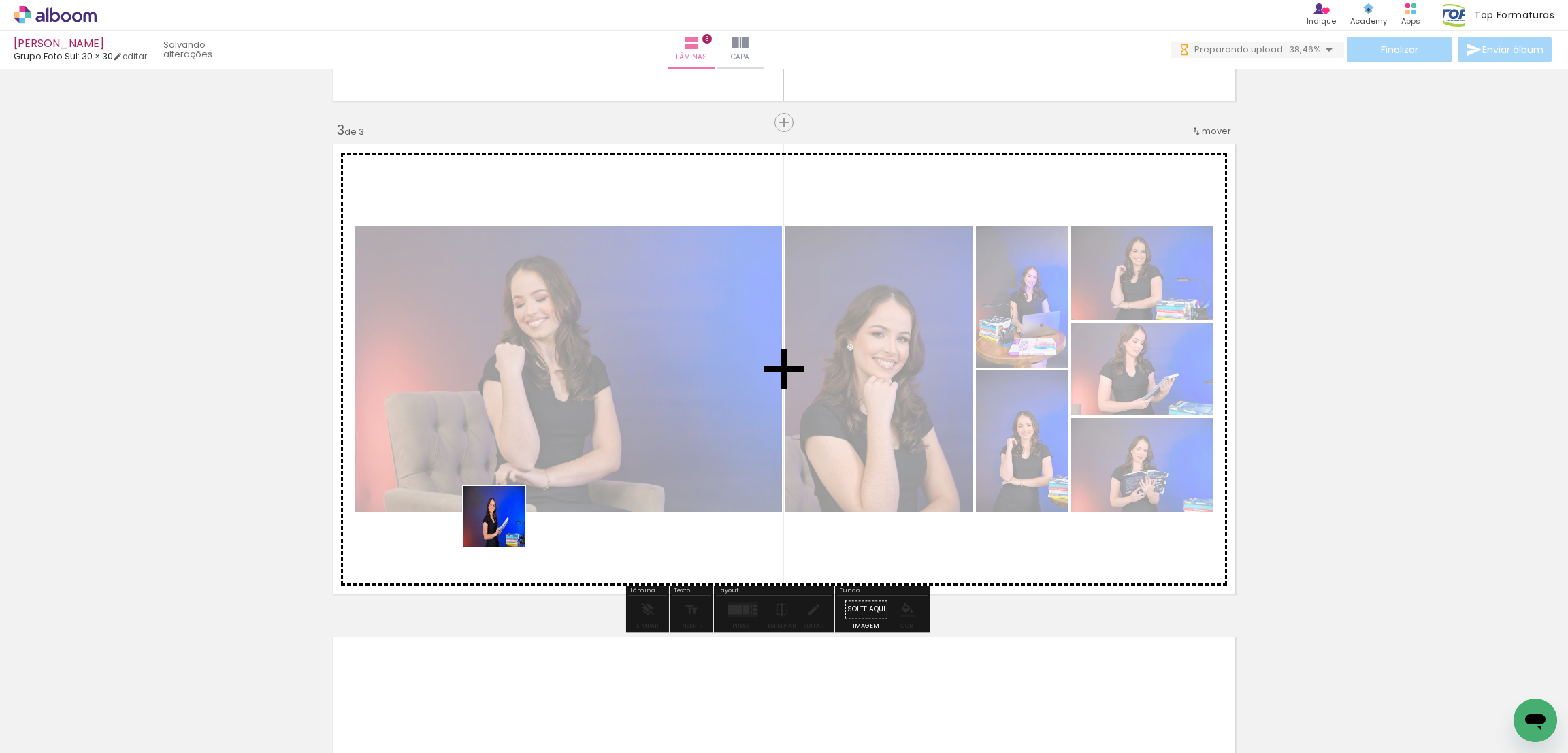
drag, startPoint x: 442, startPoint y: 695, endPoint x: 717, endPoint y: 616, distance: 286.1
click at [505, 525] on quentale-workspace at bounding box center [784, 376] width 1568 height 753
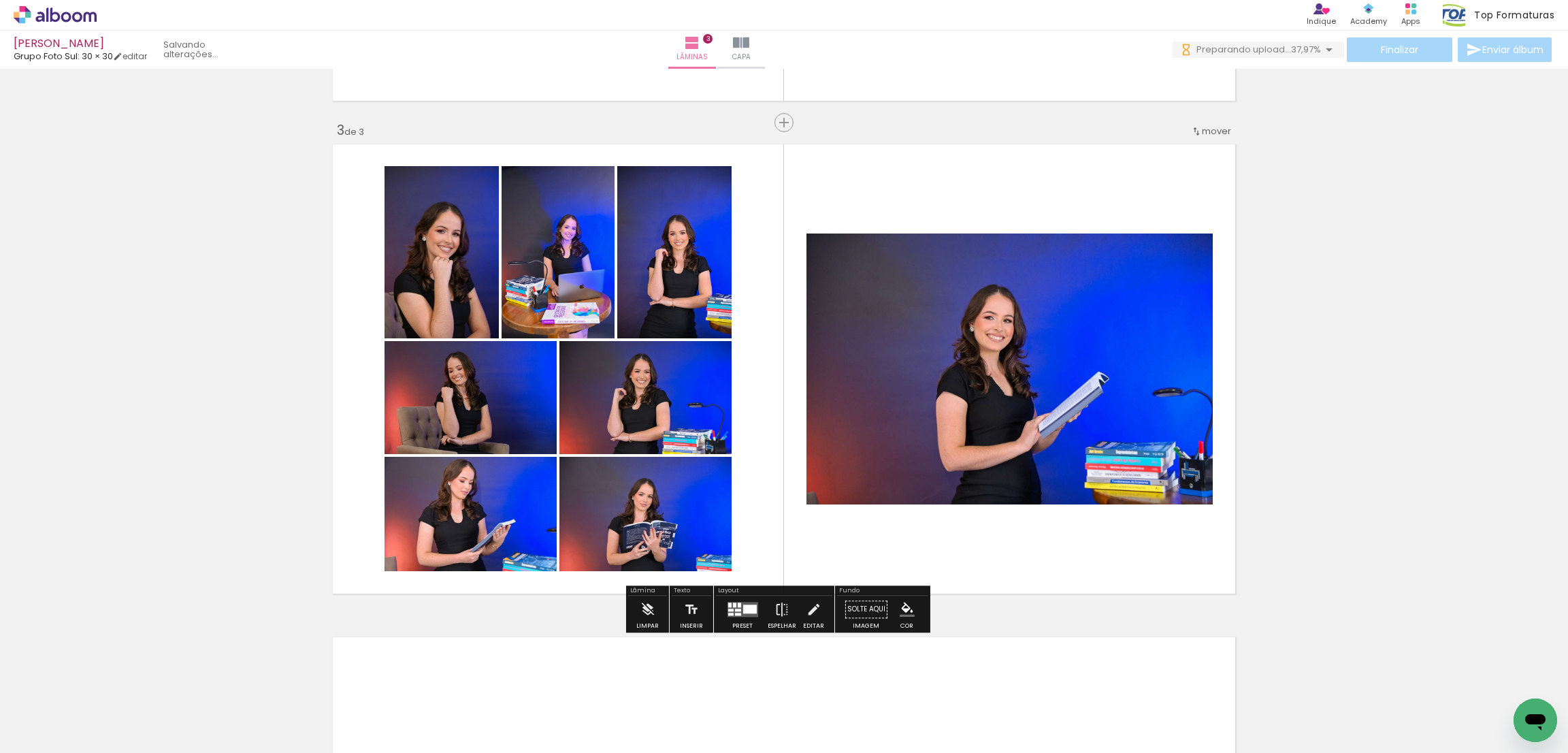
click at [735, 613] on div at bounding box center [737, 613] width 6 height 3
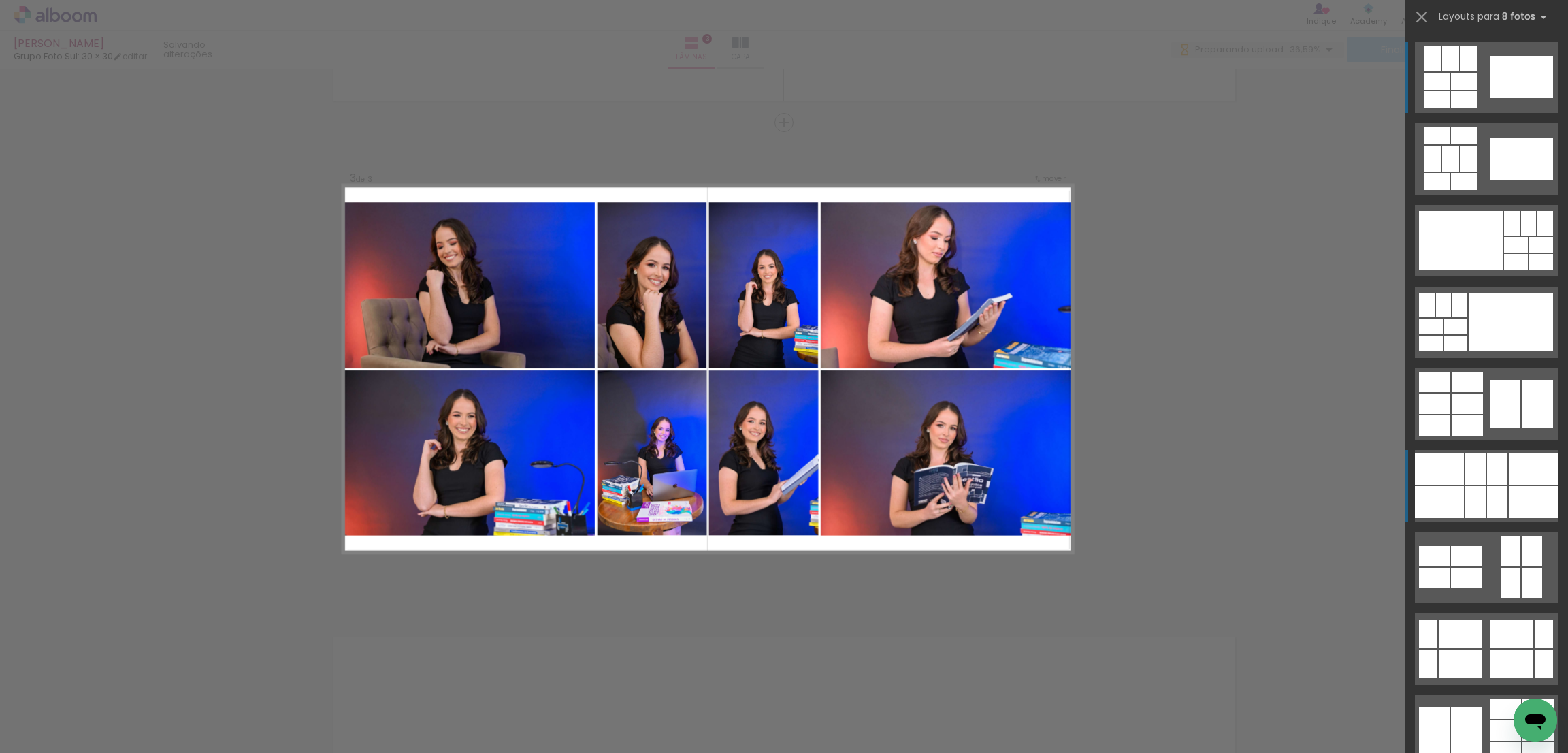
click at [1511, 472] on div at bounding box center [1534, 468] width 49 height 32
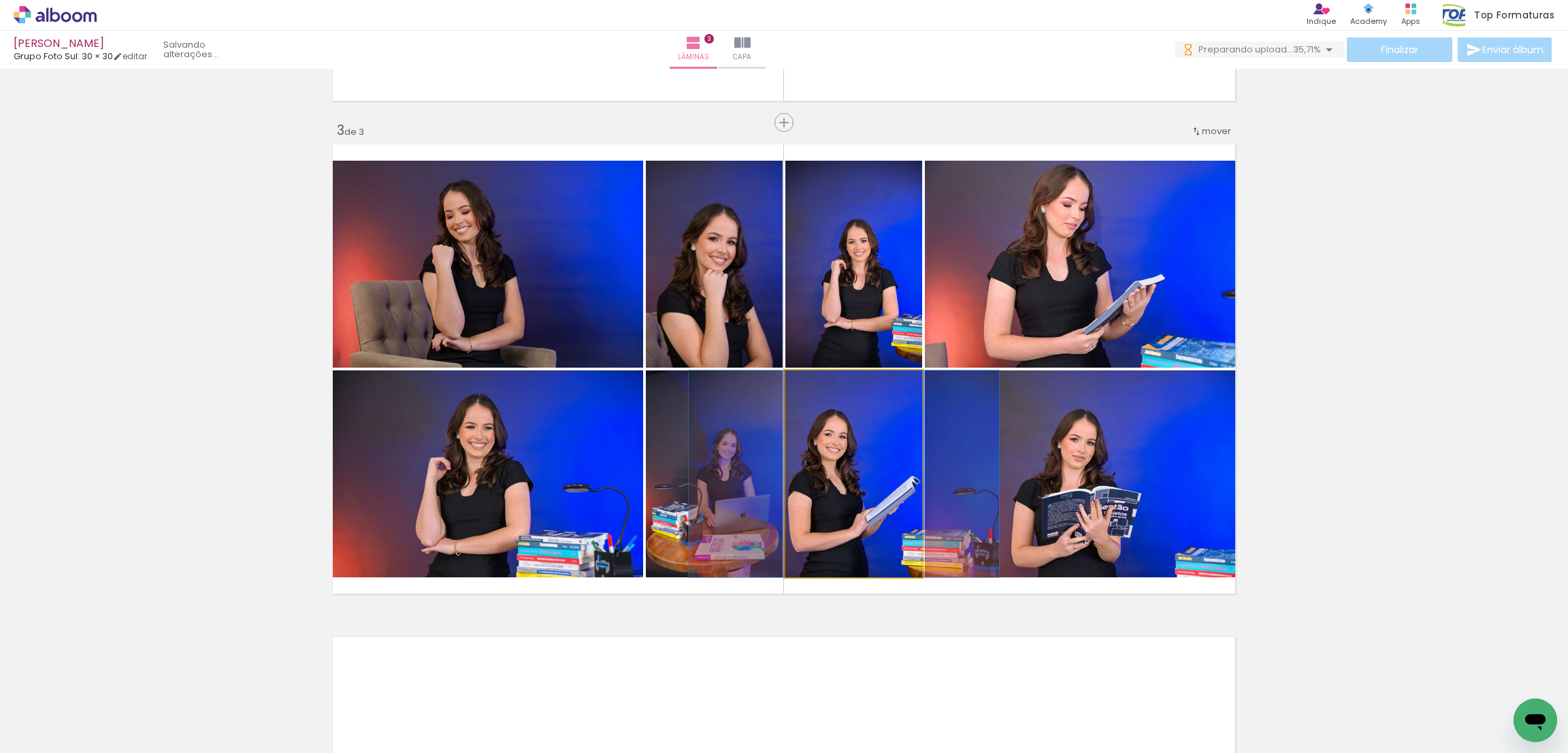
drag, startPoint x: 852, startPoint y: 470, endPoint x: 842, endPoint y: 470, distance: 10.0
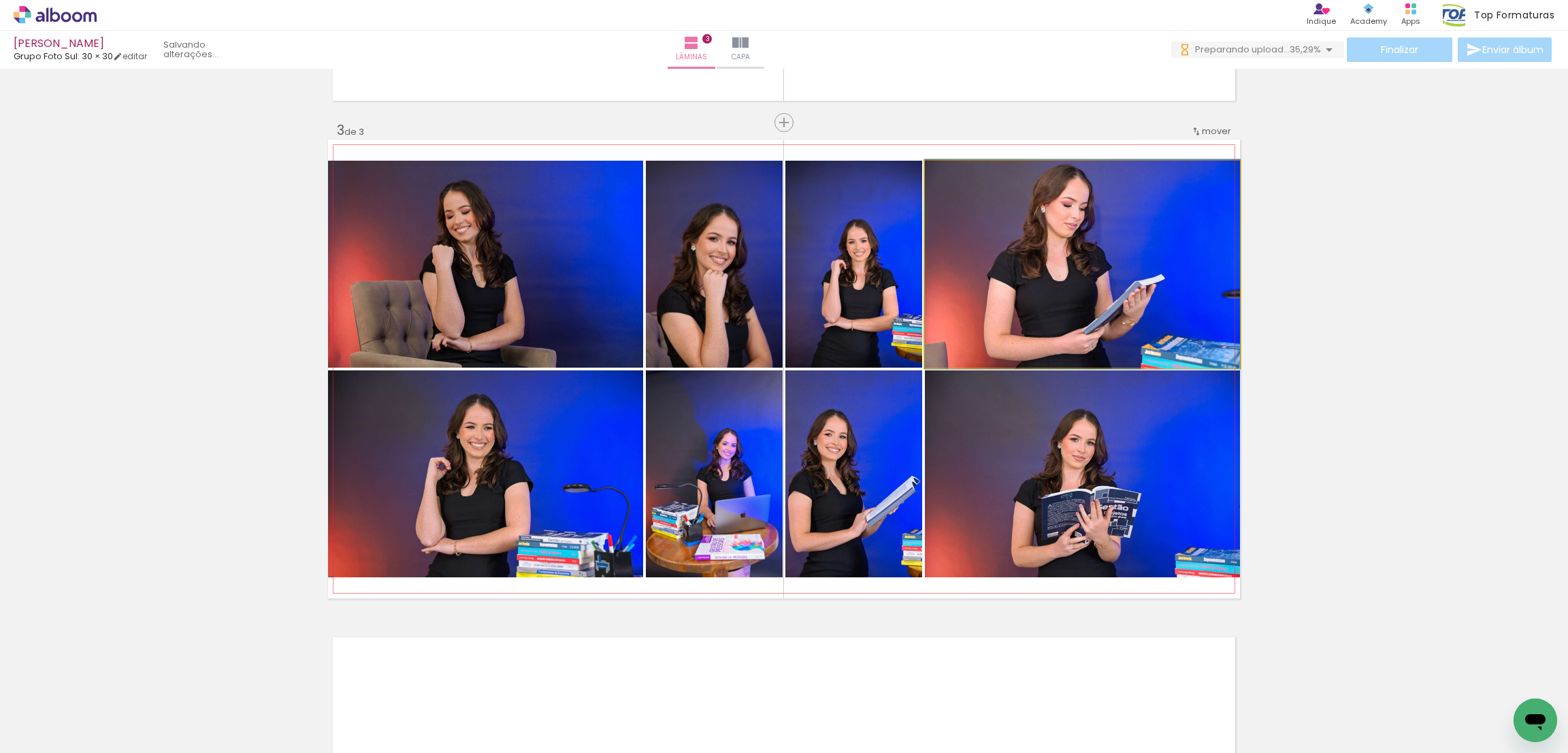
drag, startPoint x: 1073, startPoint y: 326, endPoint x: 1069, endPoint y: 335, distance: 9.8
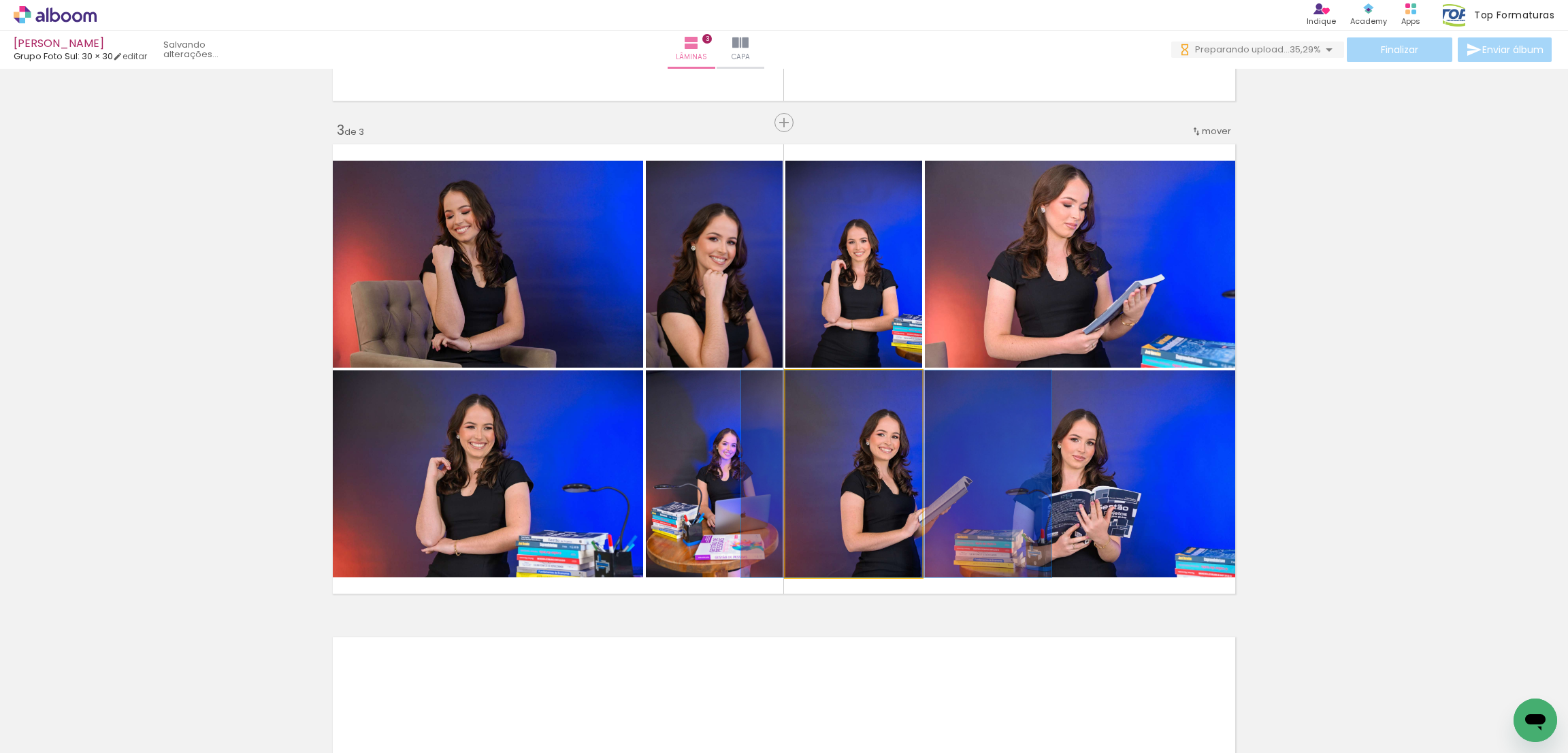
drag, startPoint x: 836, startPoint y: 515, endPoint x: 1039, endPoint y: 297, distance: 297.9
click at [0, 0] on slot at bounding box center [0, 0] width 0 height 0
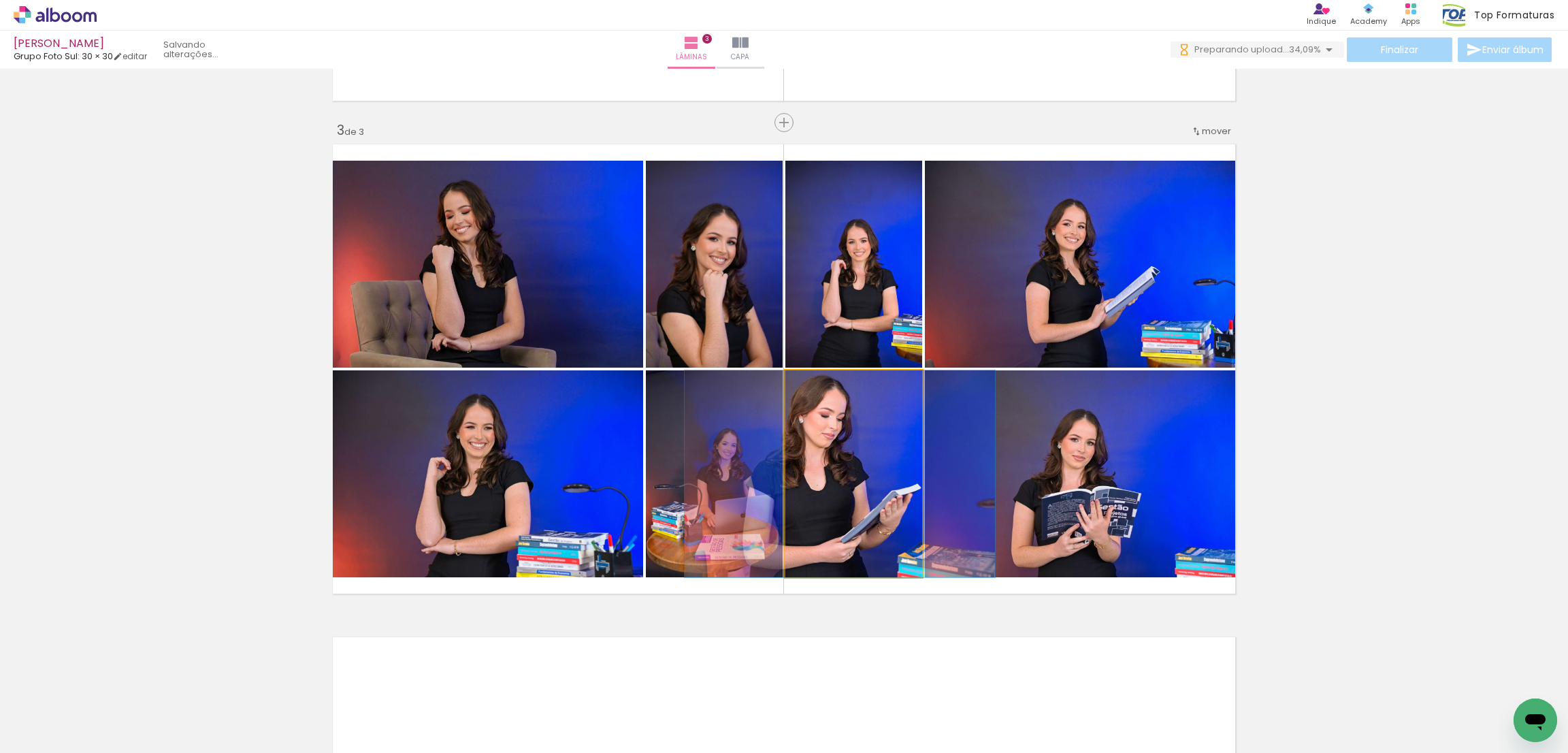
drag, startPoint x: 875, startPoint y: 459, endPoint x: 864, endPoint y: 461, distance: 11.2
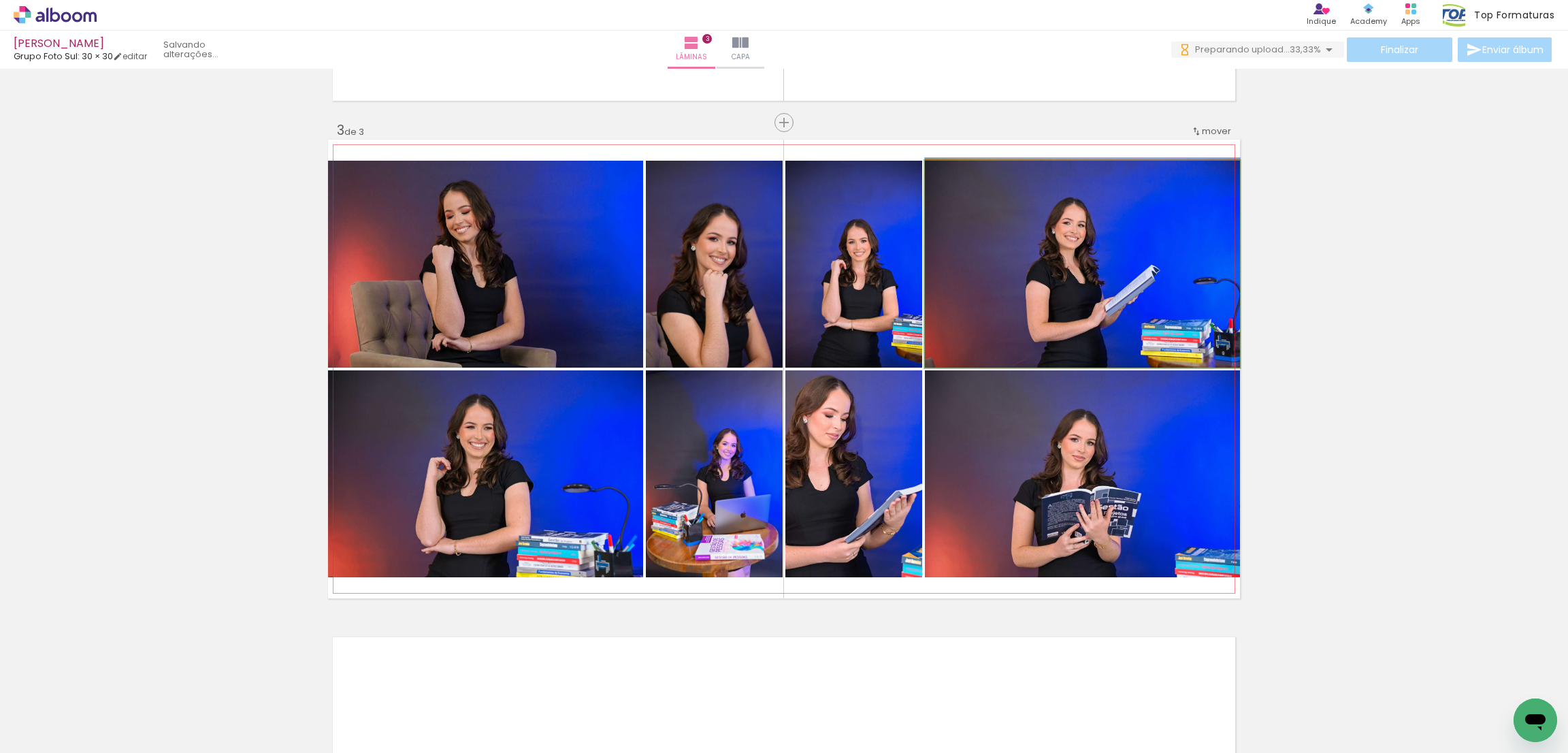
drag, startPoint x: 1070, startPoint y: 246, endPoint x: 1075, endPoint y: 212, distance: 34.4
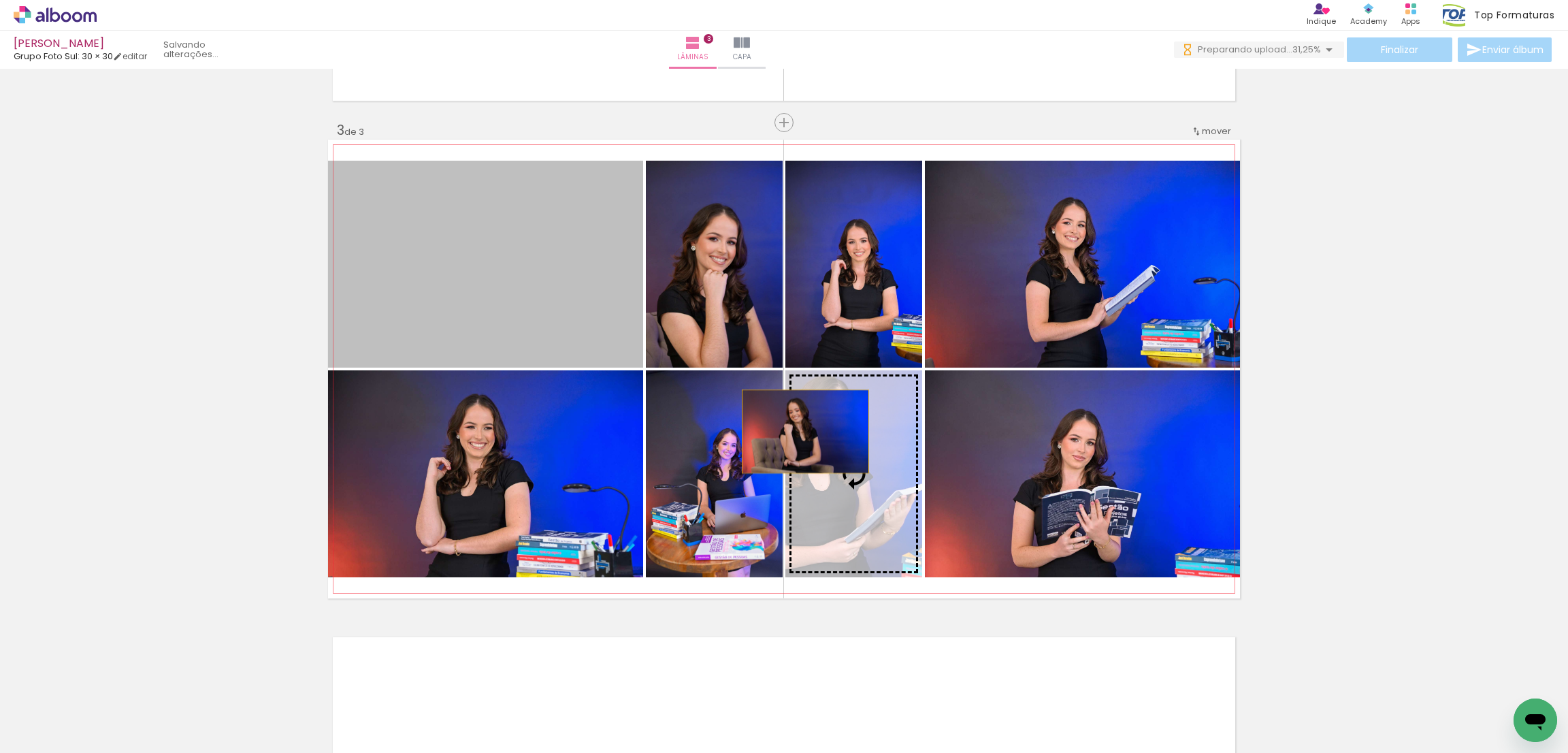
drag, startPoint x: 450, startPoint y: 279, endPoint x: 805, endPoint y: 438, distance: 389.0
click at [0, 0] on slot at bounding box center [0, 0] width 0 height 0
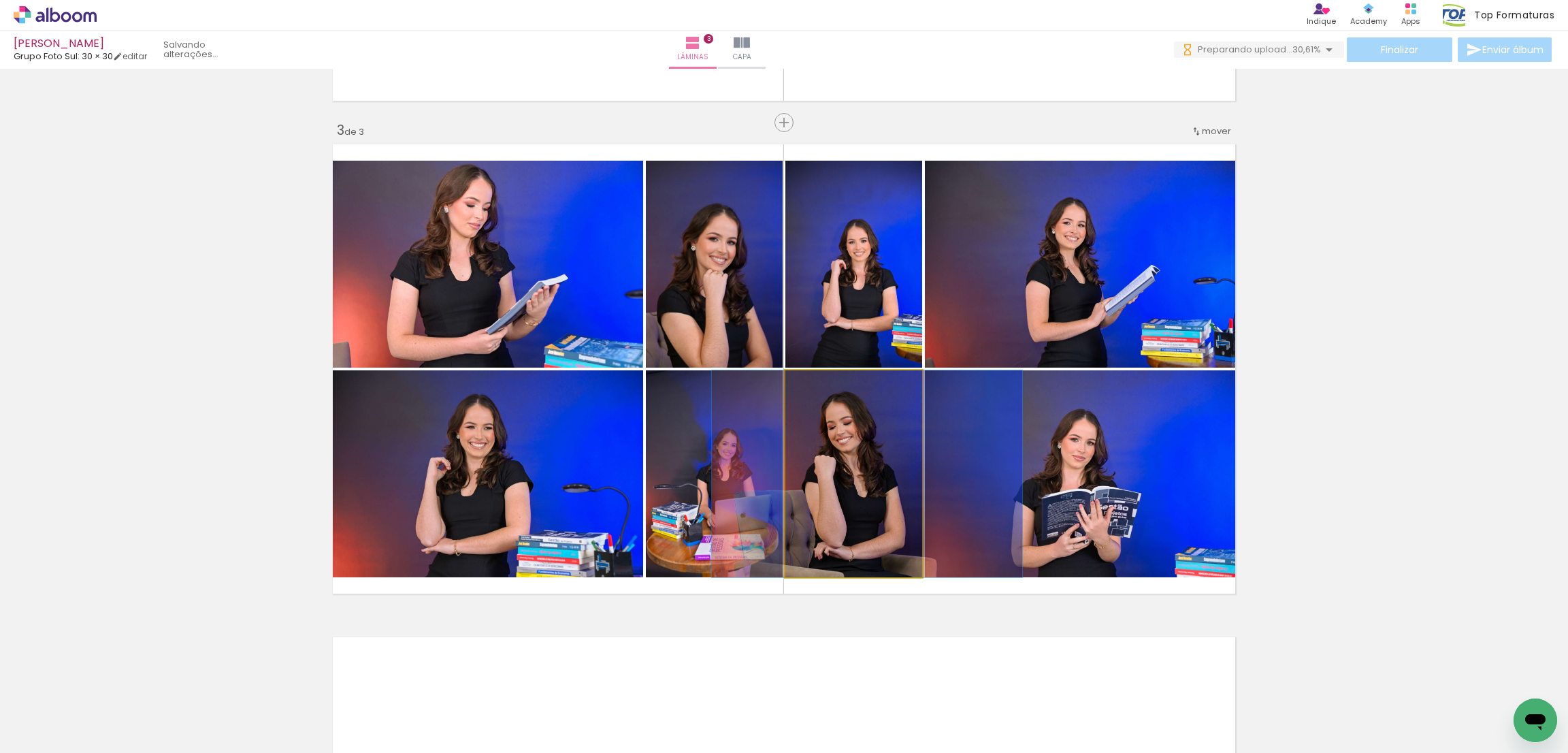
drag, startPoint x: 842, startPoint y: 507, endPoint x: 856, endPoint y: 506, distance: 14.0
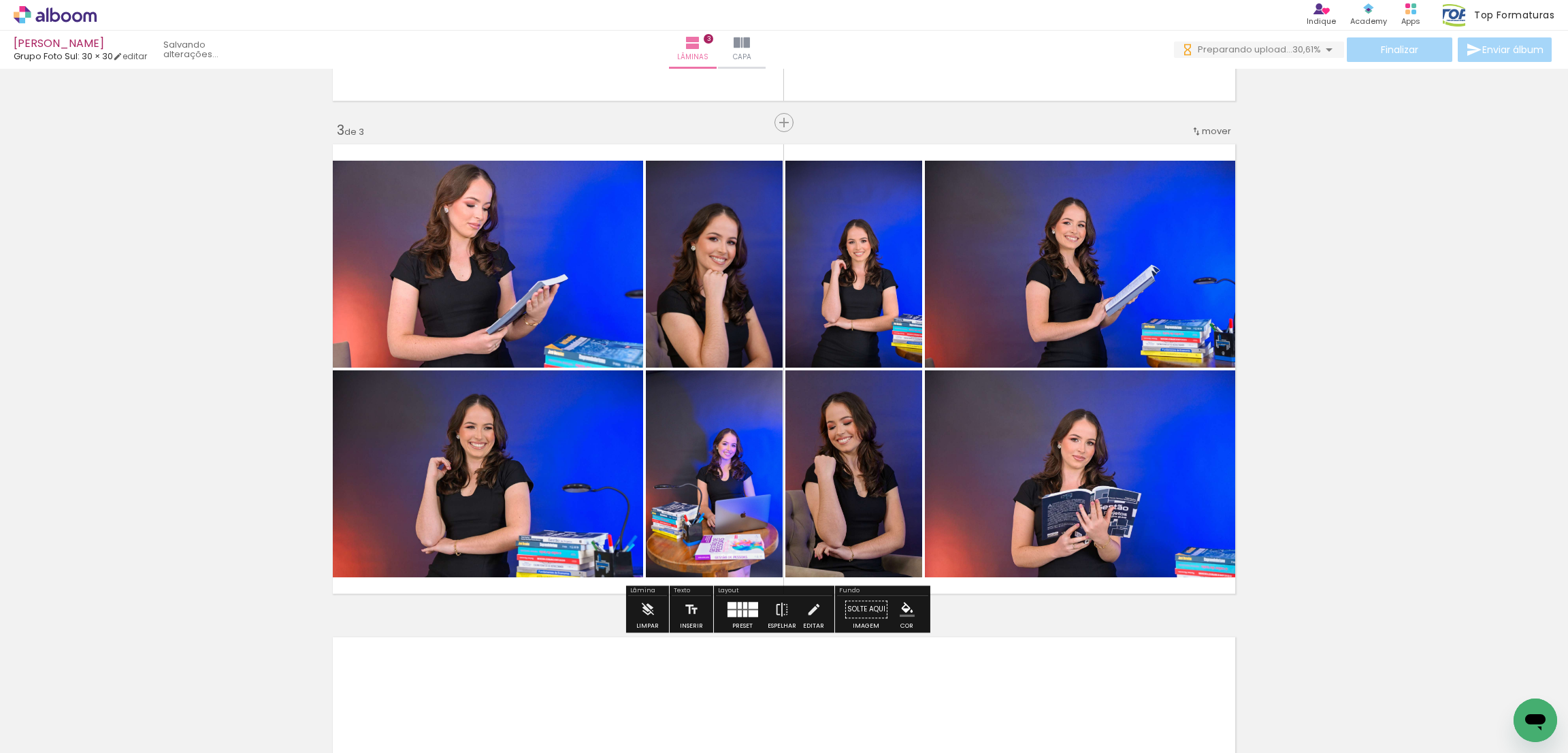
click at [510, 280] on quentale-photo at bounding box center [486, 264] width 315 height 207
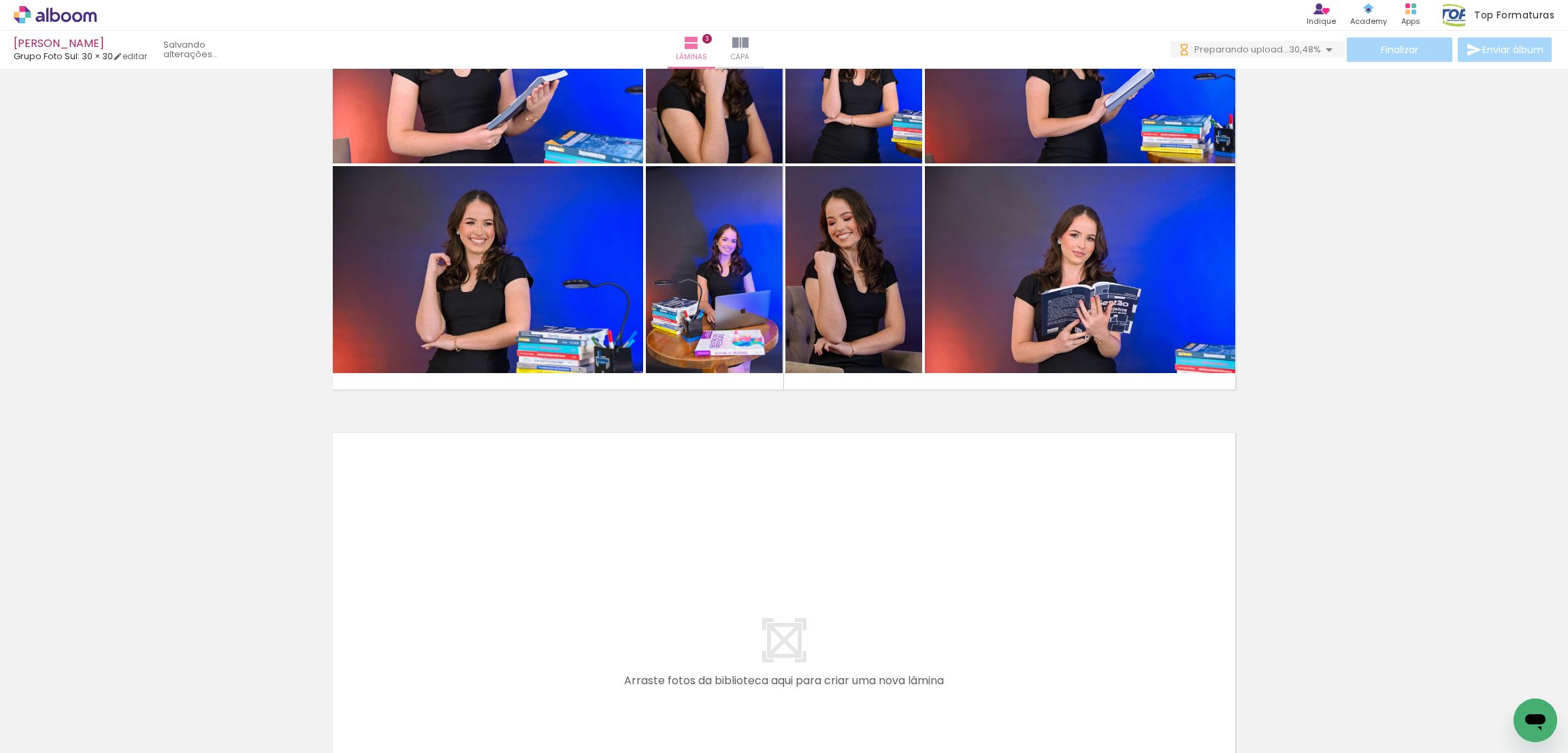
click at [510, 737] on div at bounding box center [509, 707] width 45 height 67
drag, startPoint x: 741, startPoint y: 709, endPoint x: 659, endPoint y: 729, distance: 84.4
click at [722, 544] on quentale-workspace at bounding box center [784, 376] width 1568 height 753
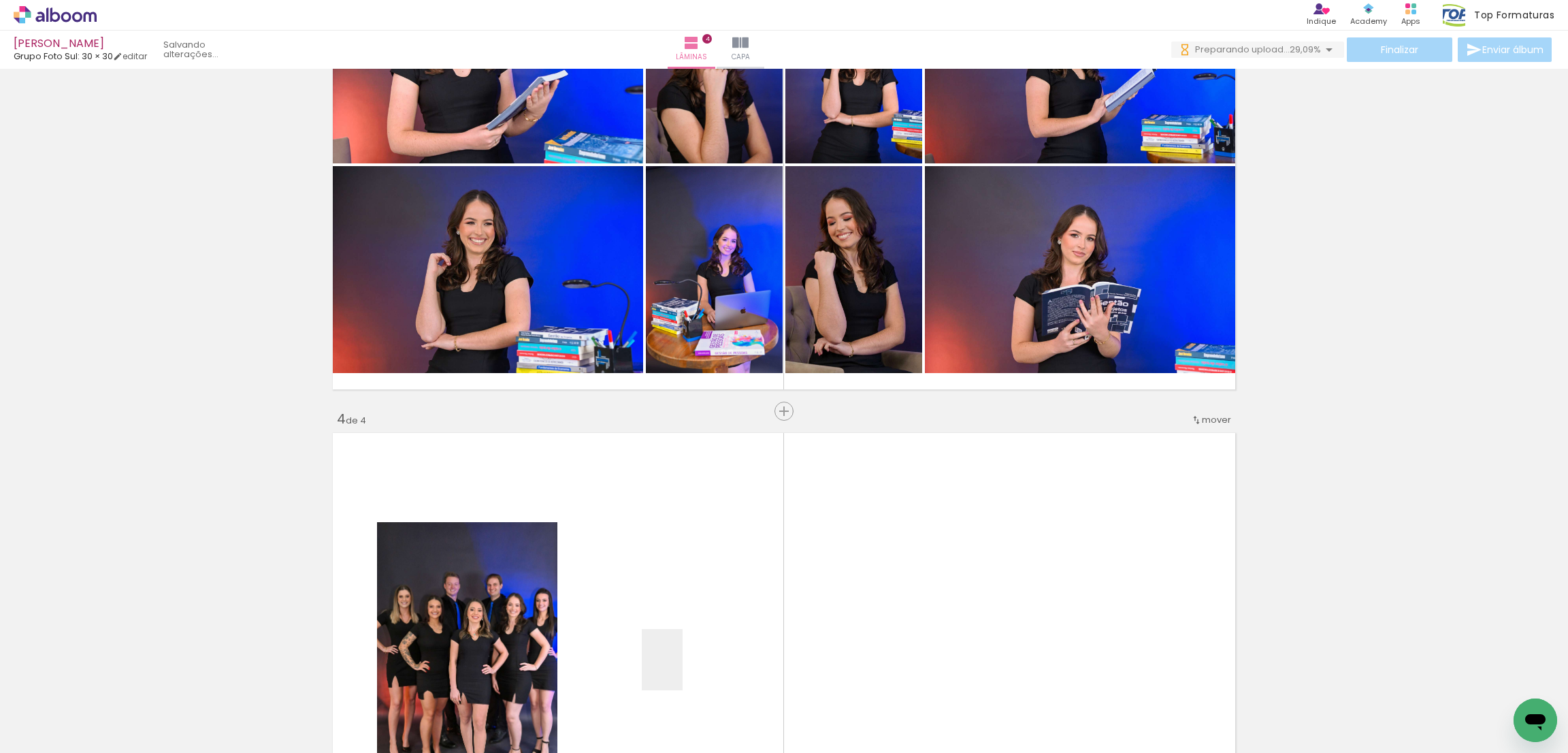
drag, startPoint x: 683, startPoint y: 670, endPoint x: 607, endPoint y: 679, distance: 76.5
click at [688, 541] on quentale-workspace at bounding box center [784, 376] width 1568 height 753
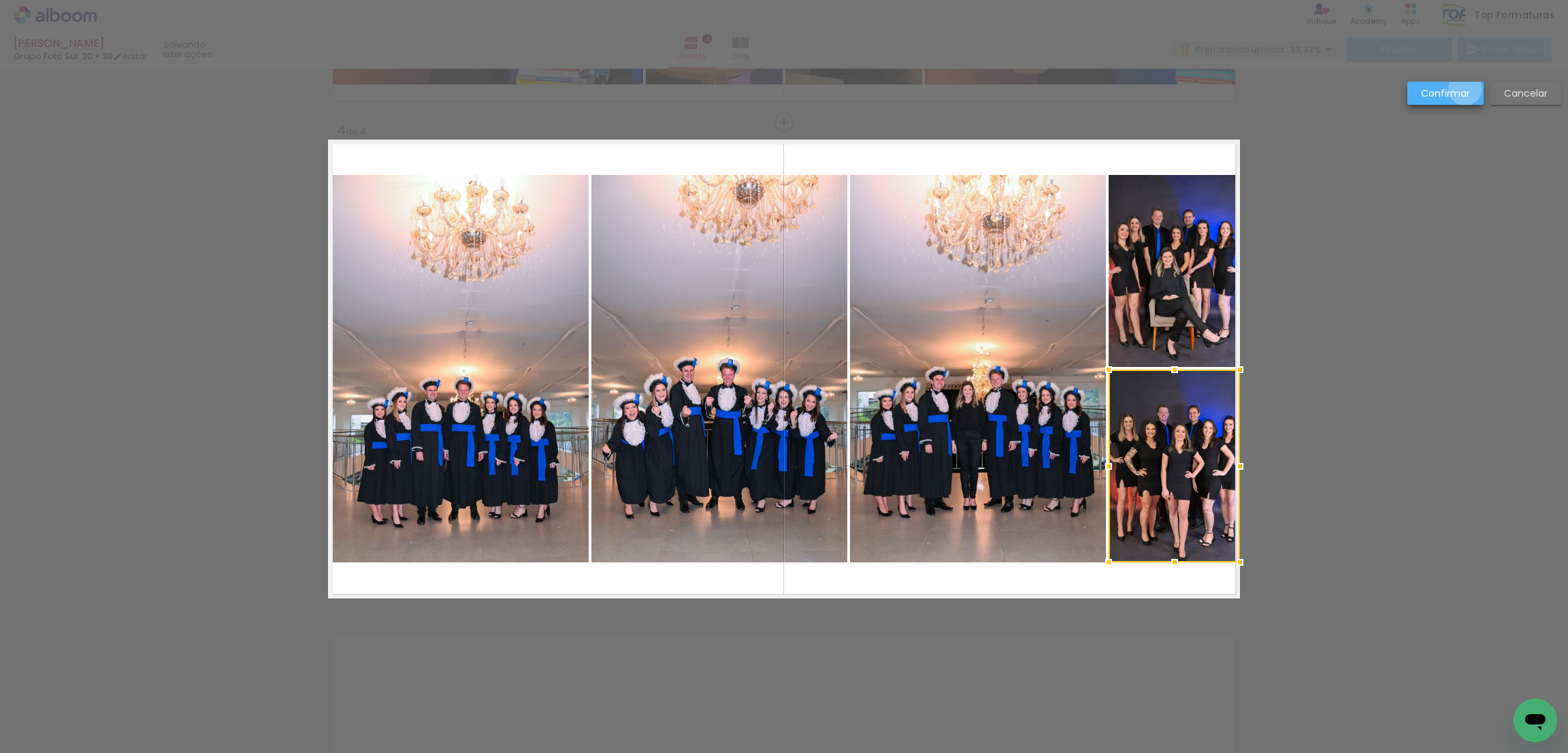
click at [0, 0] on slot "Confirmar" at bounding box center [0, 0] width 0 height 0
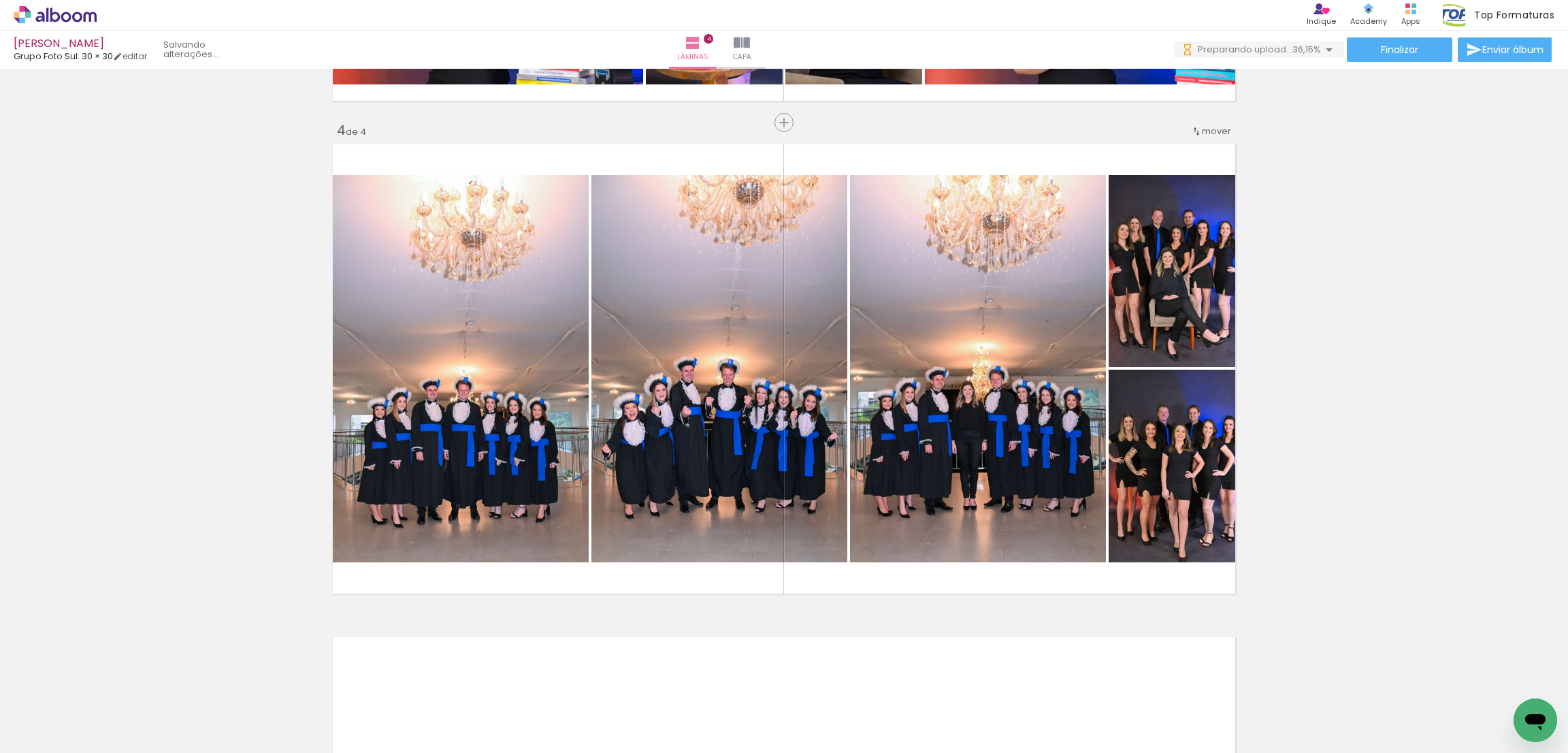
scroll to position [1652, 0]
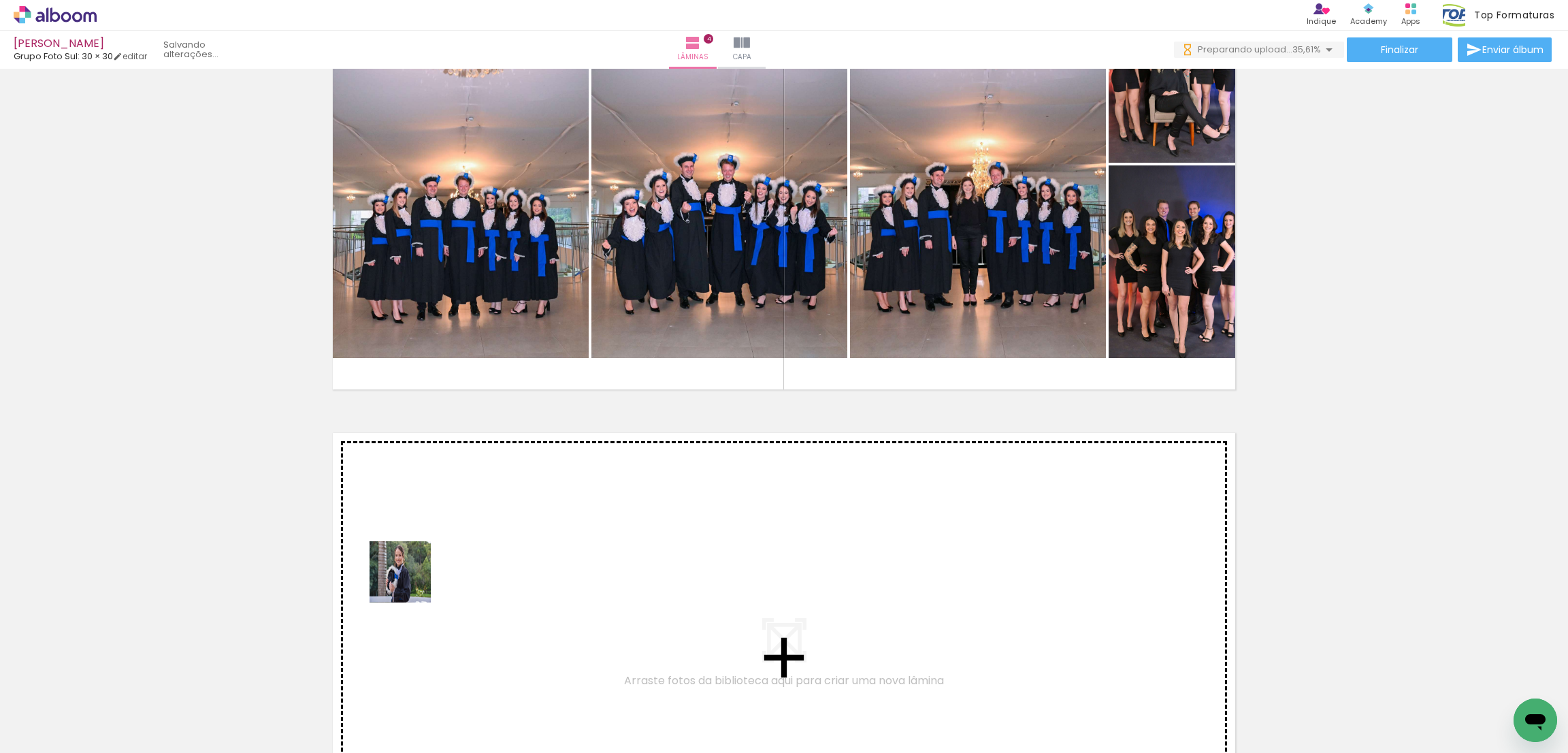
click at [418, 577] on quentale-workspace at bounding box center [784, 376] width 1568 height 753
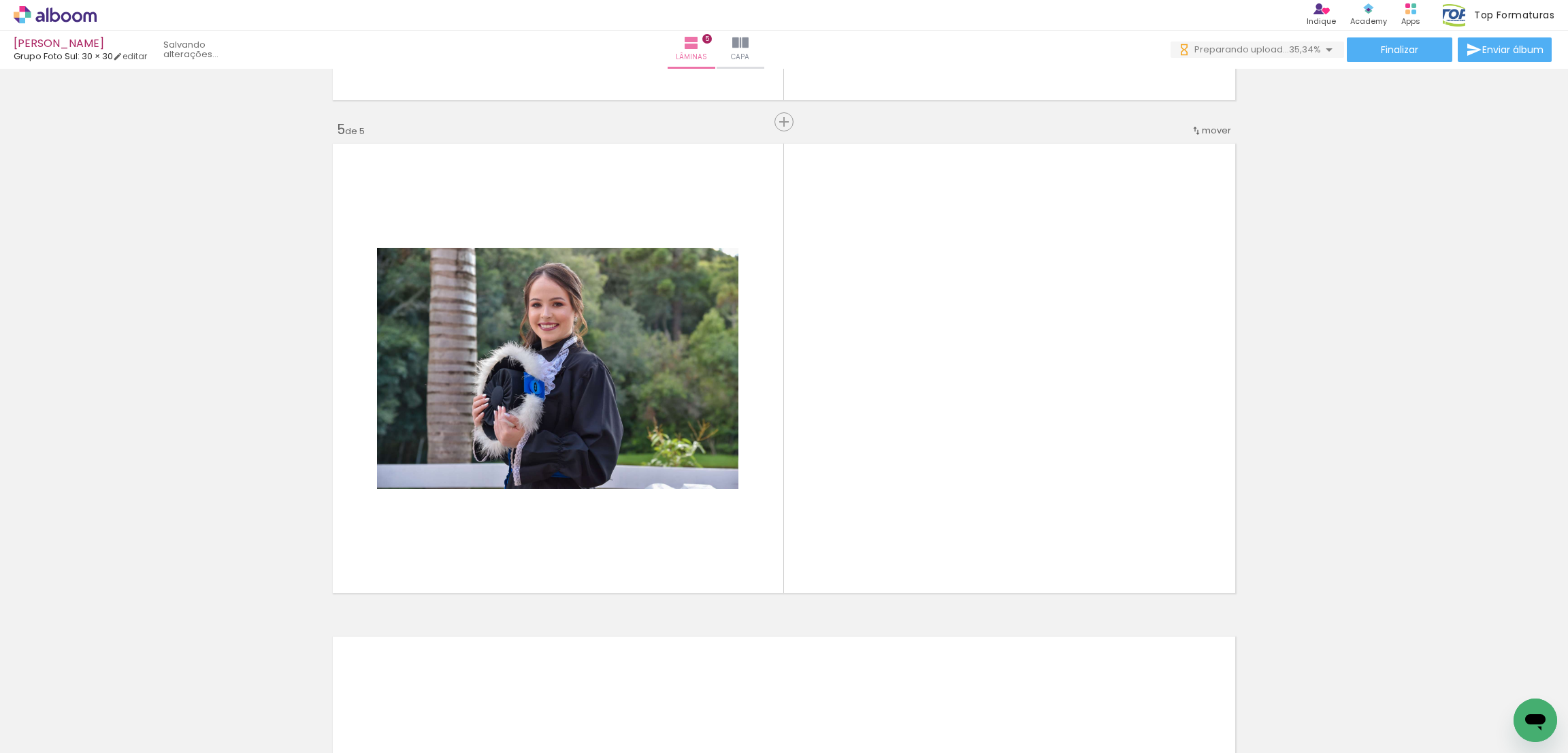
drag, startPoint x: 310, startPoint y: 706, endPoint x: 341, endPoint y: 642, distance: 71.1
click at [542, 449] on quentale-workspace at bounding box center [784, 376] width 1568 height 753
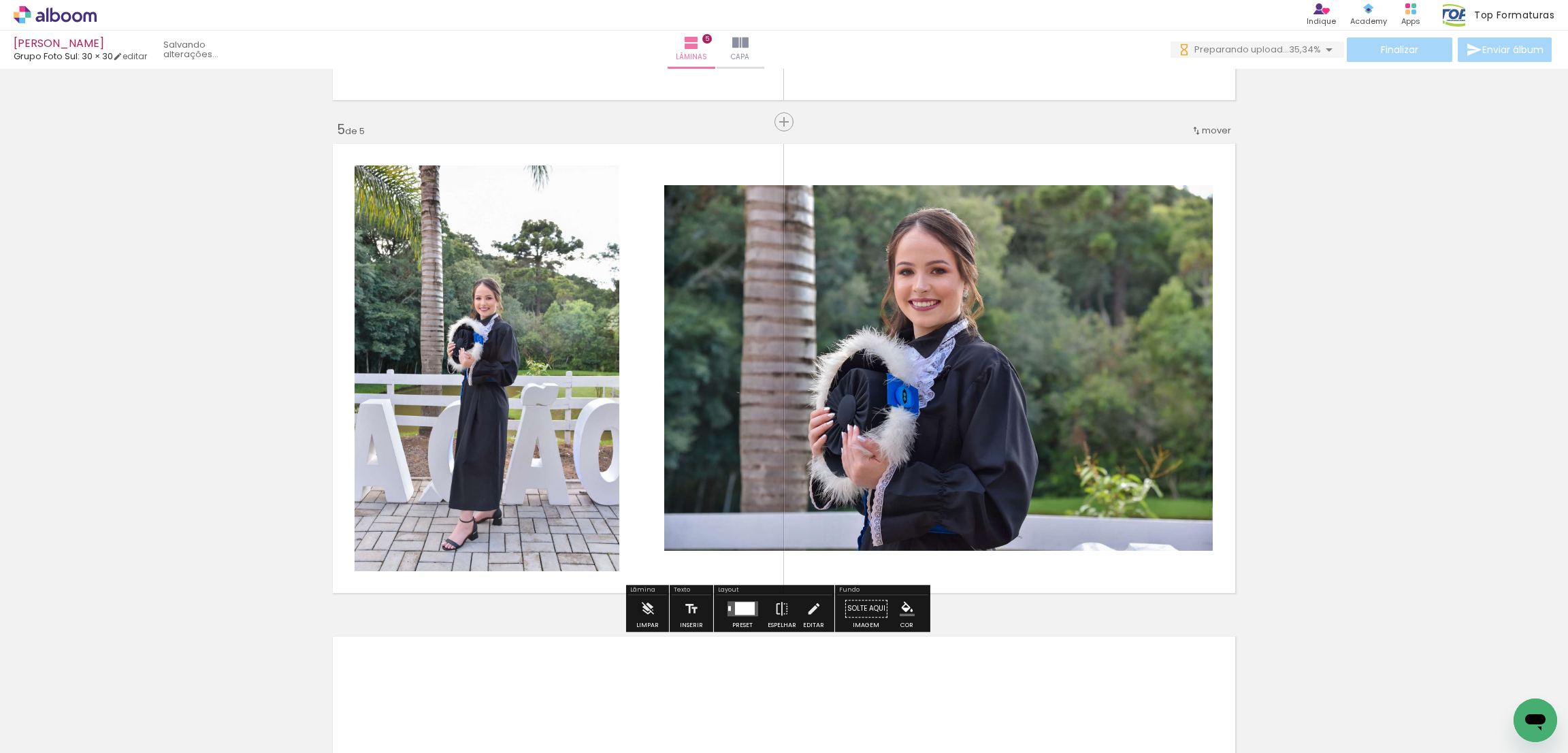
scroll to position [1942, 0]
drag, startPoint x: 324, startPoint y: 699, endPoint x: 315, endPoint y: 642, distance: 57.7
click at [447, 426] on quentale-workspace at bounding box center [784, 376] width 1568 height 753
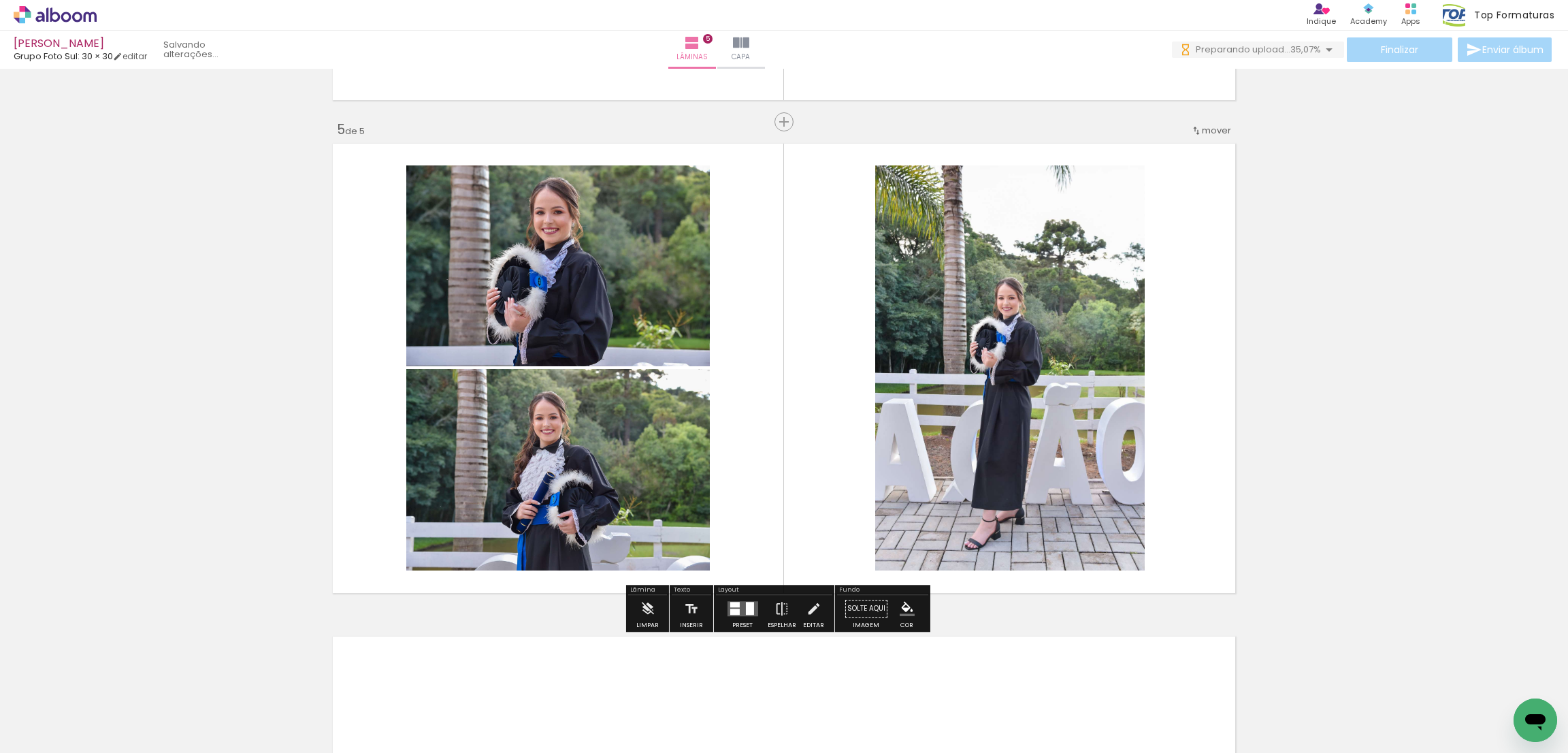
scroll to position [0, 0]
drag, startPoint x: 315, startPoint y: 657, endPoint x: 350, endPoint y: 661, distance: 35.2
click at [463, 377] on quentale-workspace at bounding box center [784, 376] width 1568 height 753
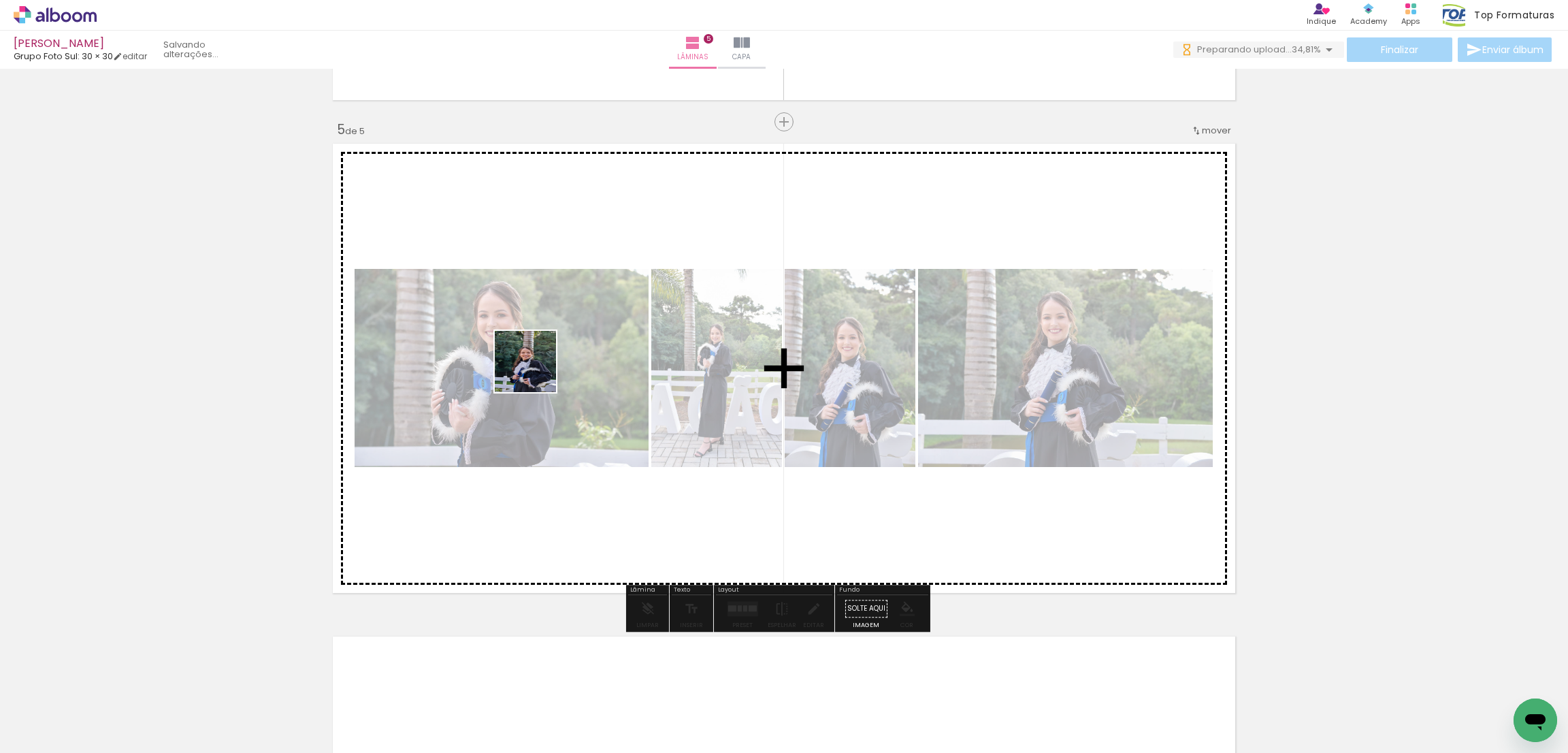
drag, startPoint x: 382, startPoint y: 594, endPoint x: 535, endPoint y: 372, distance: 269.6
click at [535, 372] on quentale-workspace at bounding box center [784, 376] width 1568 height 753
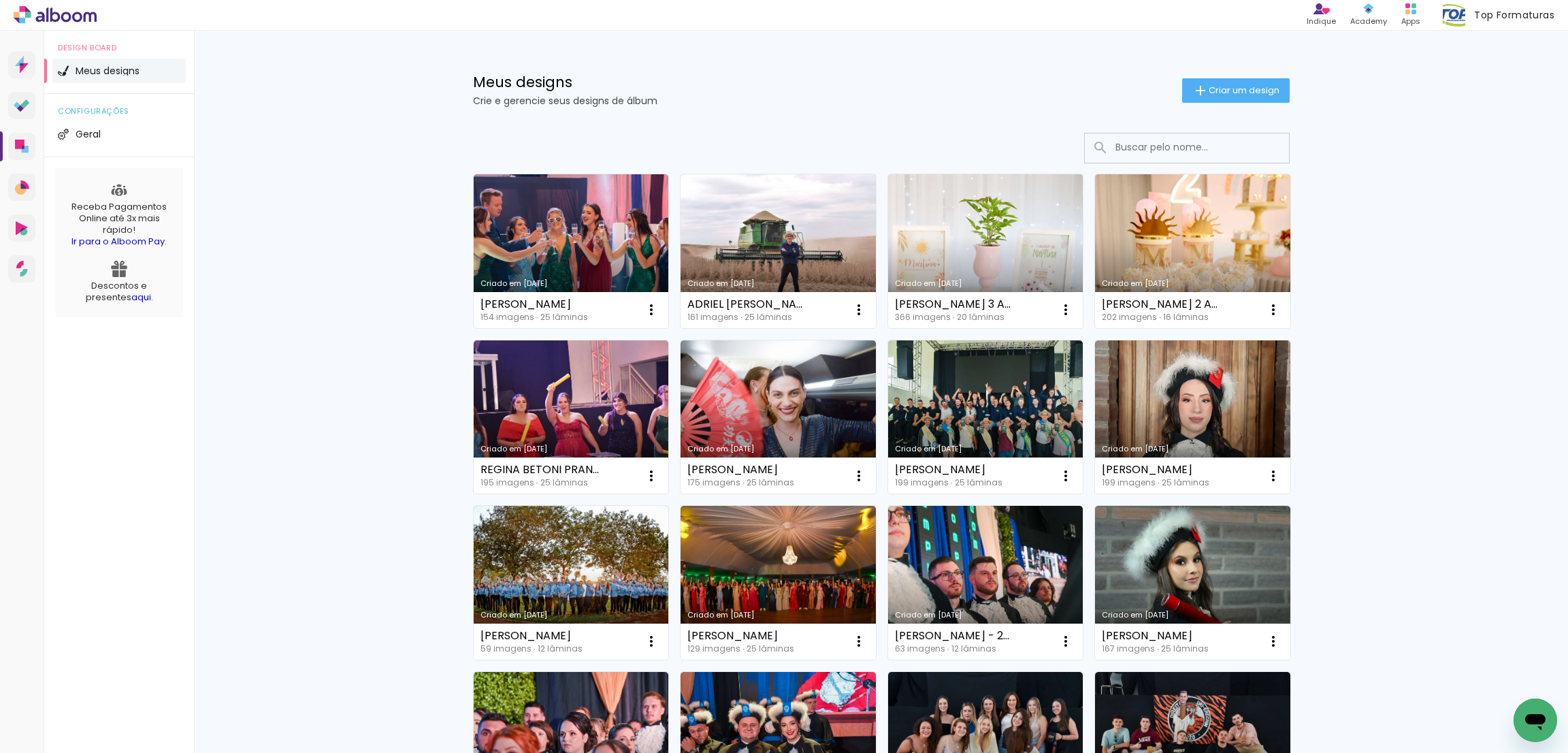
click at [1001, 251] on link "Criado em [DATE]" at bounding box center [986, 251] width 196 height 154
click at [1267, 266] on link "Criado em [DATE]" at bounding box center [1193, 251] width 196 height 154
